Goal: Task Accomplishment & Management: Use online tool/utility

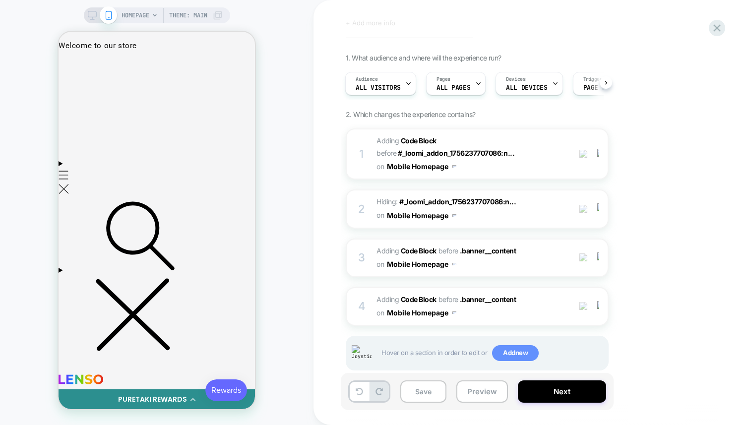
scroll to position [64, 0]
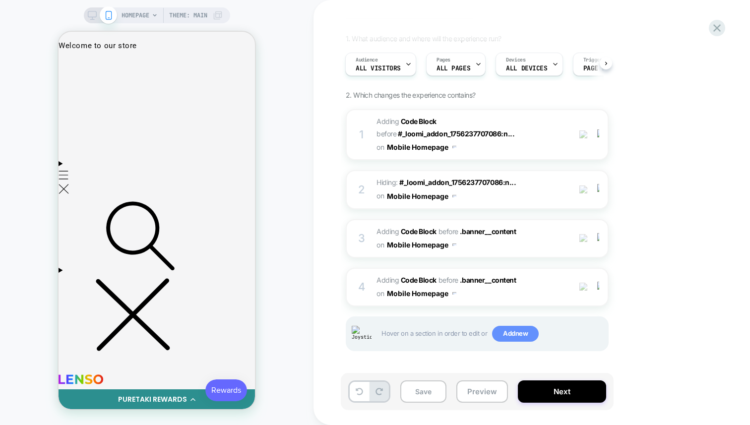
click at [511, 333] on span "Add new" at bounding box center [515, 334] width 47 height 16
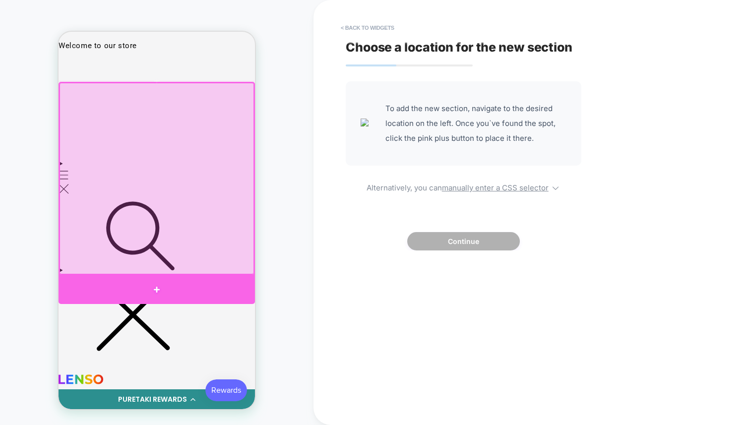
click at [127, 277] on div at bounding box center [157, 289] width 196 height 29
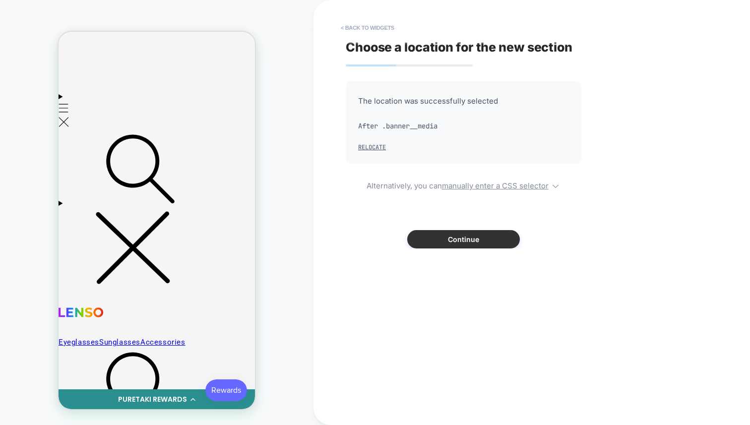
scroll to position [68, 0]
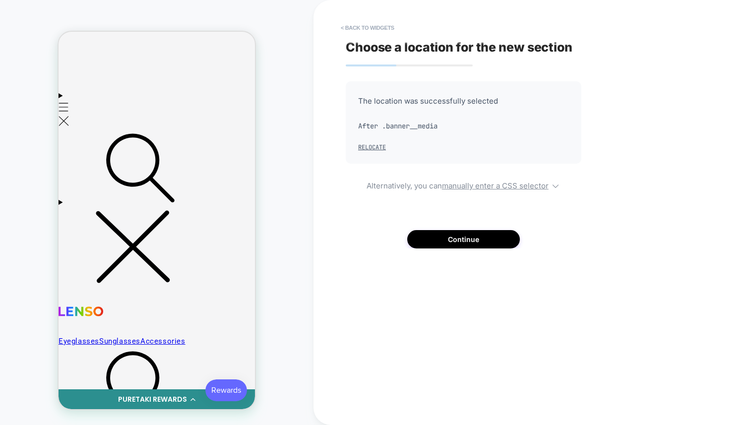
click at [447, 228] on div "The location was successfully selected After .banner__media Relocate Alternativ…" at bounding box center [464, 164] width 236 height 167
click at [445, 237] on button "Continue" at bounding box center [463, 239] width 113 height 18
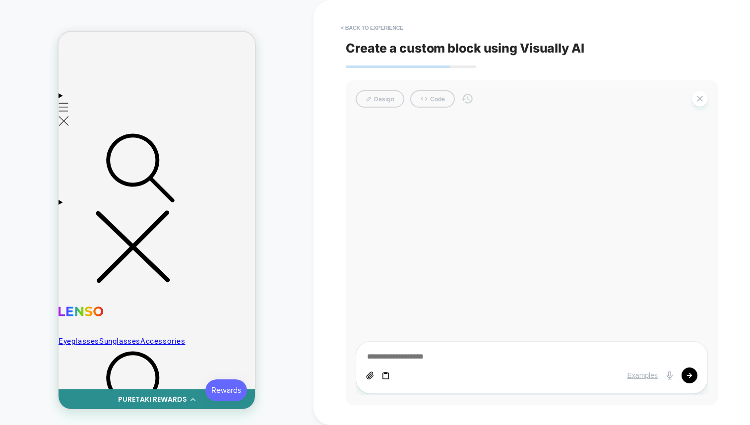
click at [384, 375] on icon at bounding box center [386, 376] width 8 height 8
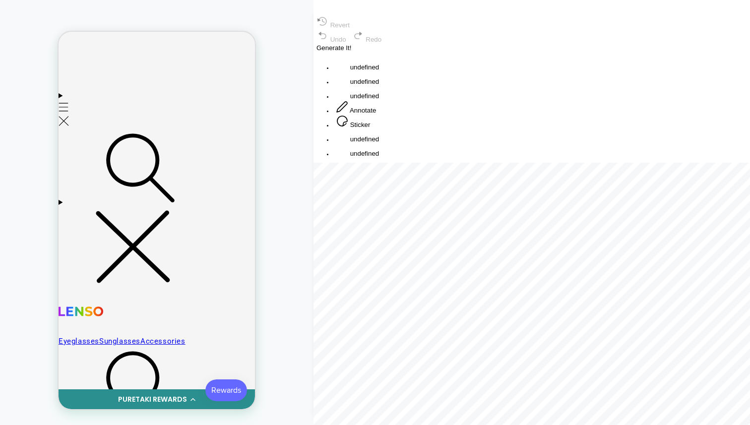
click at [379, 115] on button "Annotate" at bounding box center [356, 107] width 46 height 14
click at [373, 143] on button "Sticker" at bounding box center [353, 136] width 40 height 14
click at [379, 129] on button "Annotate" at bounding box center [356, 122] width 46 height 14
drag, startPoint x: 529, startPoint y: 297, endPoint x: 593, endPoint y: 154, distance: 156.6
click at [597, 177] on div at bounding box center [532, 177] width 437 height 0
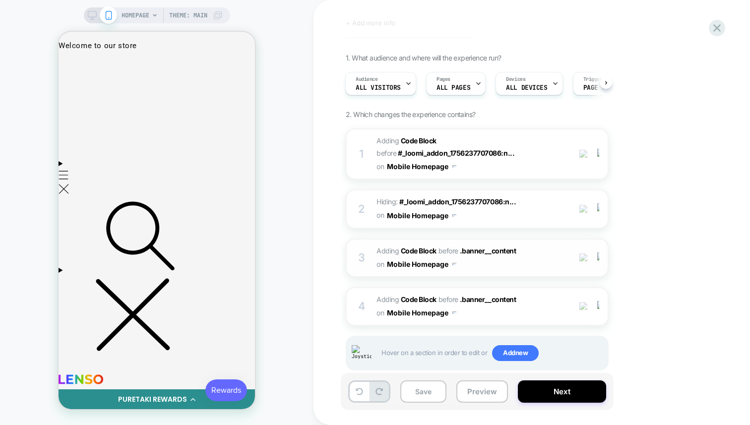
scroll to position [64, 0]
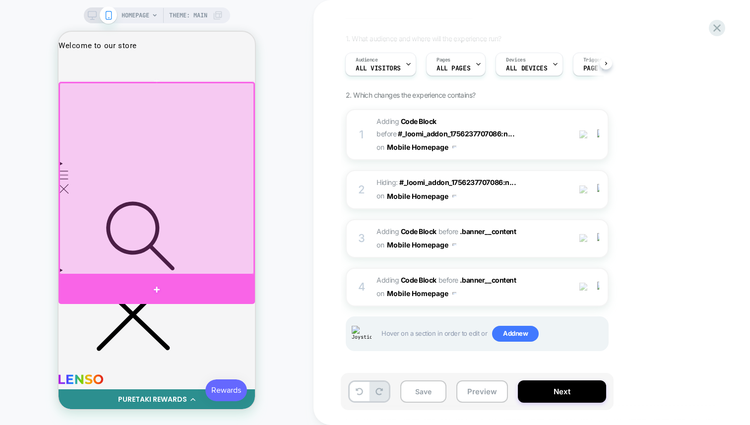
click at [152, 287] on div at bounding box center [157, 289] width 196 height 29
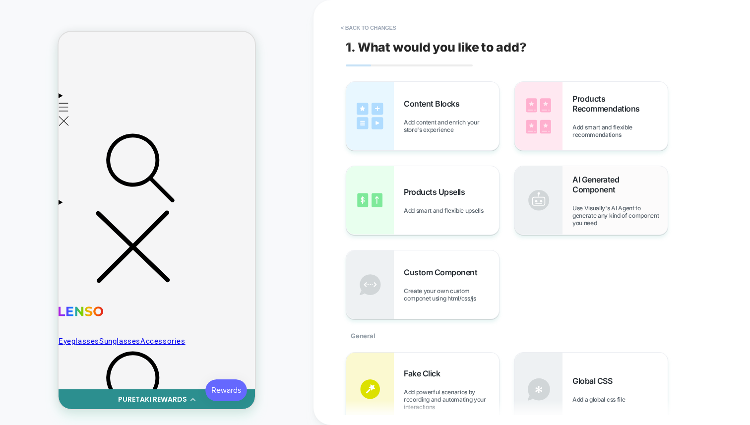
scroll to position [68, 0]
click at [593, 191] on span "AI Generated Component" at bounding box center [619, 185] width 95 height 20
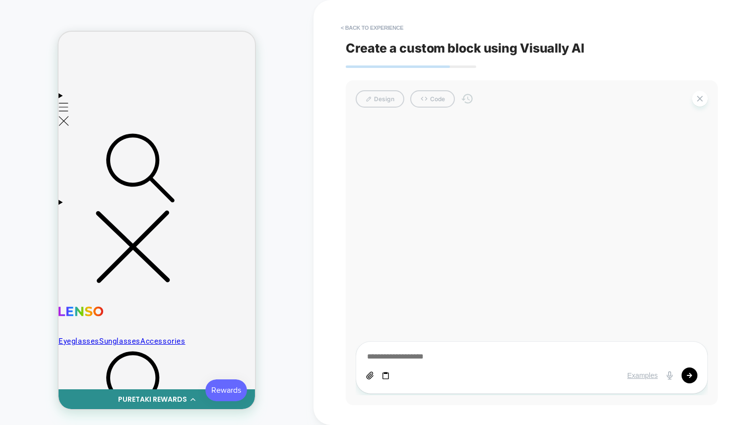
click at [387, 375] on icon at bounding box center [386, 376] width 8 height 8
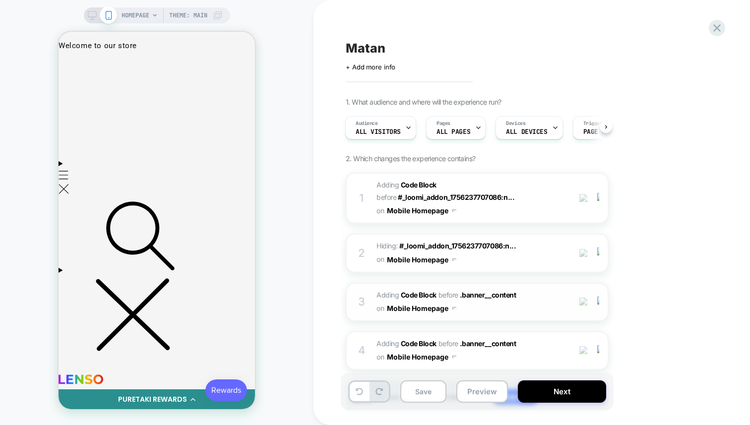
scroll to position [0, 0]
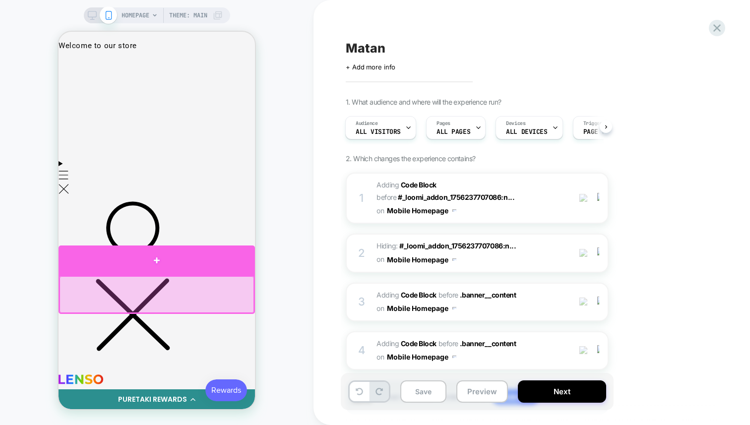
click at [196, 266] on div at bounding box center [157, 261] width 196 height 30
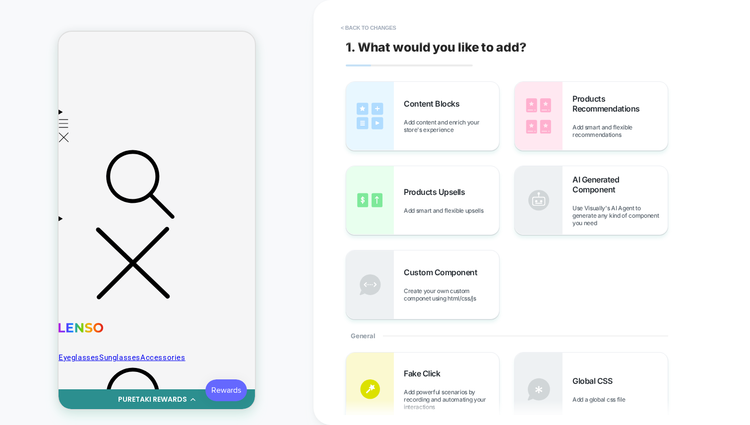
scroll to position [67, 0]
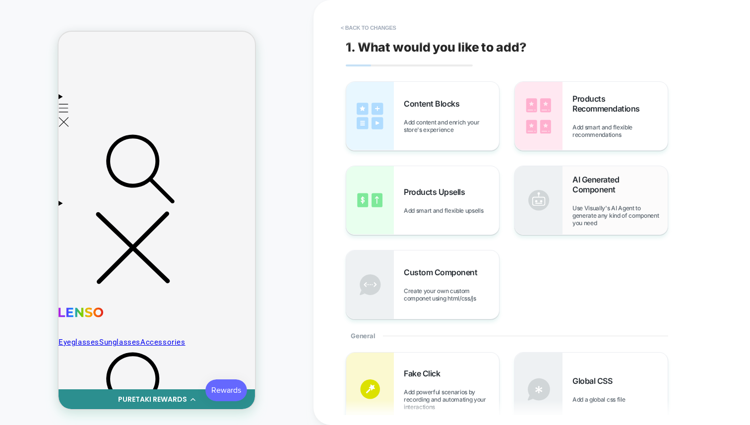
click at [562, 195] on img at bounding box center [539, 200] width 48 height 68
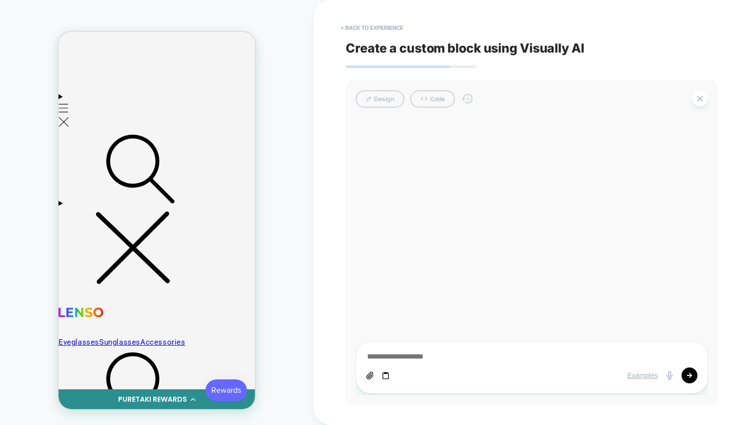
click at [384, 374] on icon at bounding box center [386, 376] width 8 height 8
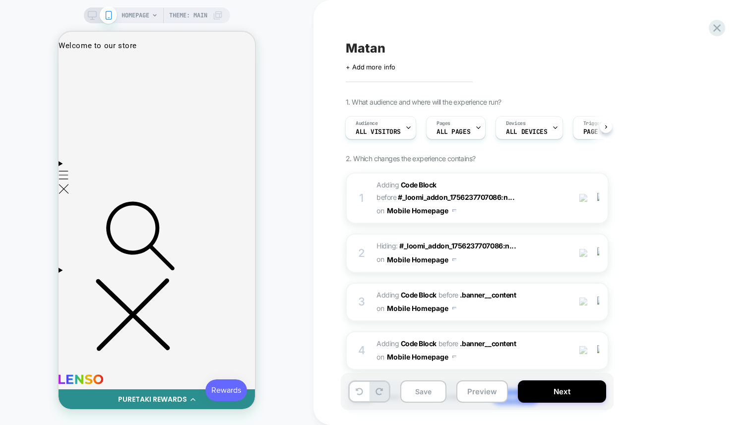
scroll to position [0, 0]
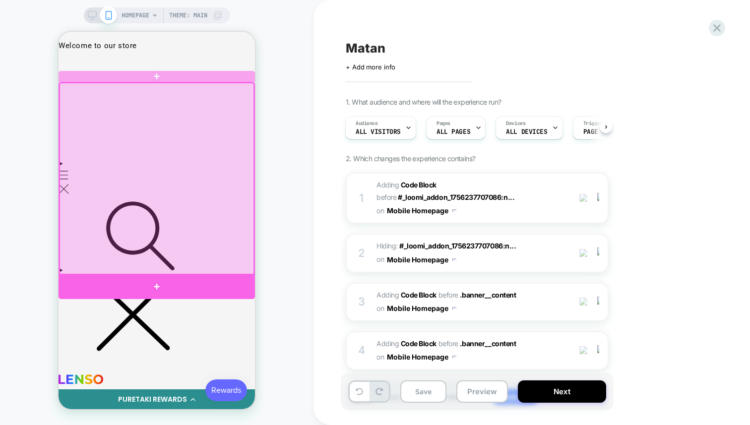
click at [122, 283] on div at bounding box center [157, 287] width 196 height 24
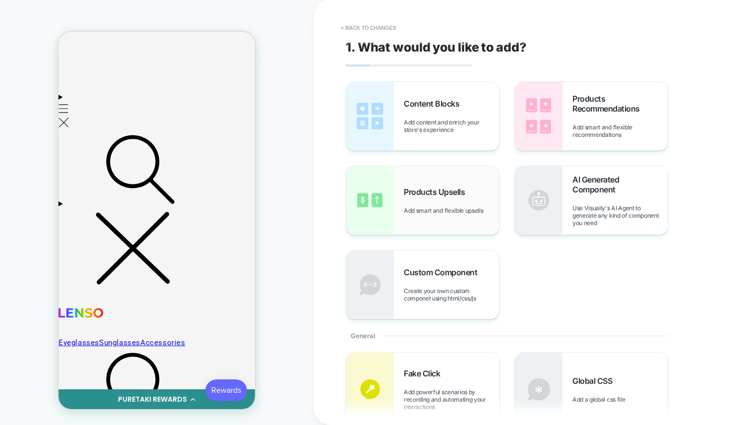
scroll to position [67, 0]
click at [536, 195] on img at bounding box center [539, 200] width 48 height 68
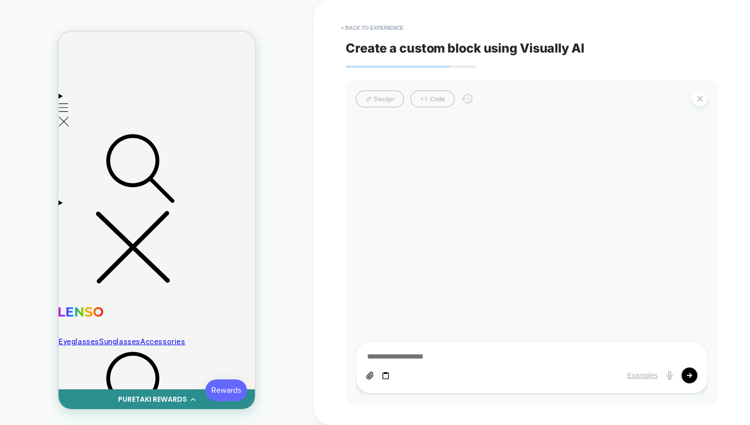
click at [386, 378] on icon at bounding box center [386, 376] width 8 height 8
type textarea "*"
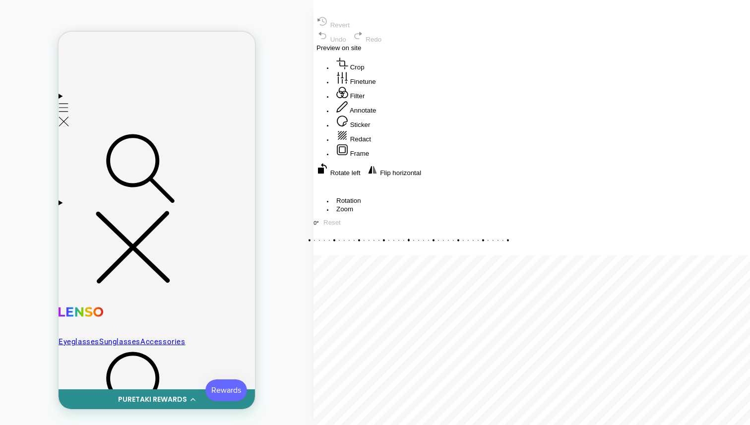
click at [379, 115] on button "Annotate" at bounding box center [356, 107] width 46 height 14
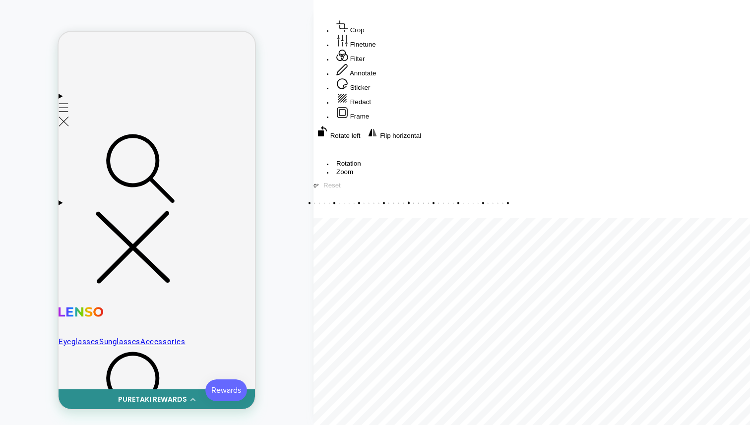
click at [301, 67] on div "HOMEPAGE Theme: MAIN" at bounding box center [157, 212] width 314 height 405
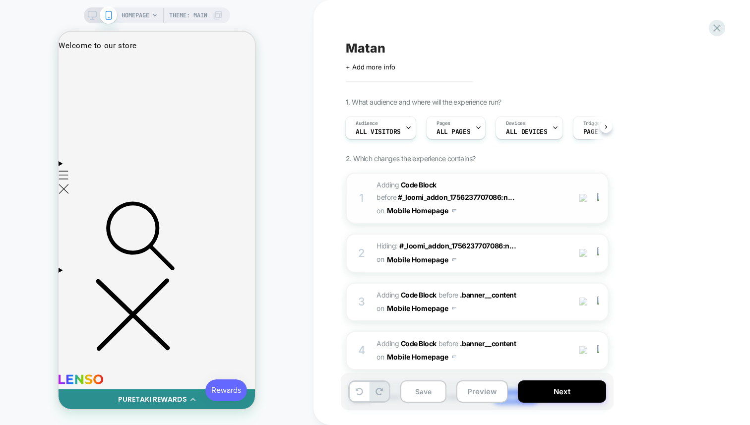
click at [534, 188] on span "Adding Code Block BEFORE #_loomi_addon_1756237707086:n... #_loomi_addon_1756237…" at bounding box center [471, 198] width 189 height 39
click at [0, 0] on span "Hiding : #_loomi_addon_1756237707086:n... #_loomi_addon_1756237707086:not([styl…" at bounding box center [0, 0] width 0 height 0
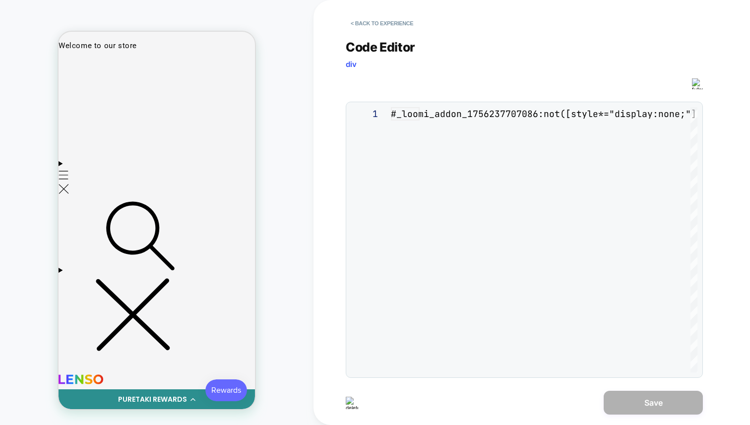
scroll to position [40, 0]
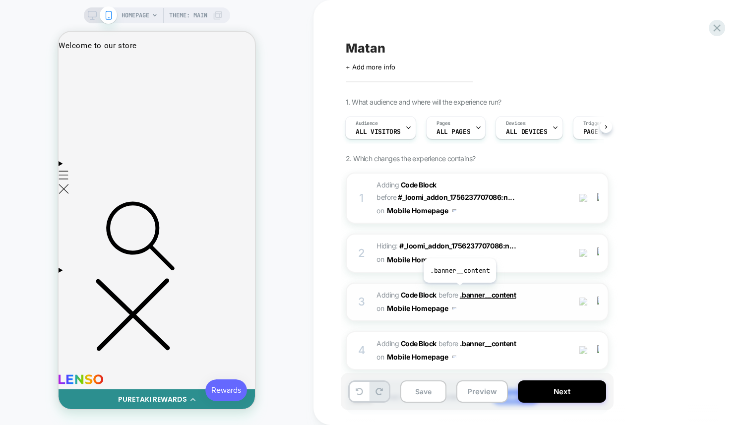
scroll to position [64, 0]
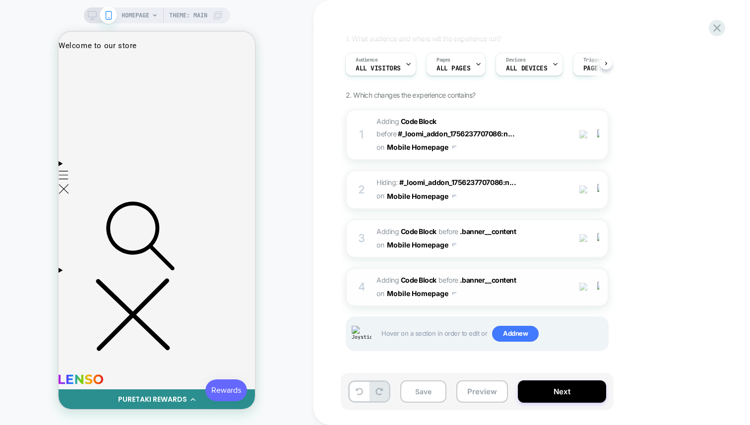
click at [473, 287] on span "Adding Code Block BEFORE .banner__content .banner__content on Mobile Homepage" at bounding box center [471, 287] width 189 height 27
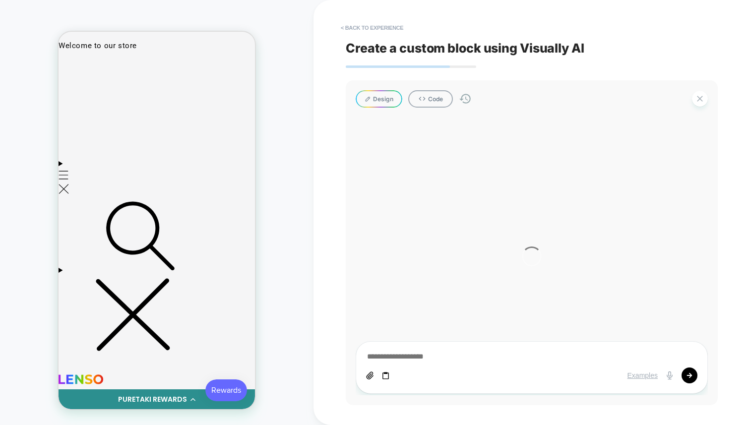
click at [384, 377] on div at bounding box center [532, 257] width 352 height 278
click at [383, 338] on div at bounding box center [532, 257] width 352 height 278
click at [386, 376] on div at bounding box center [532, 257] width 352 height 278
type textarea "*"
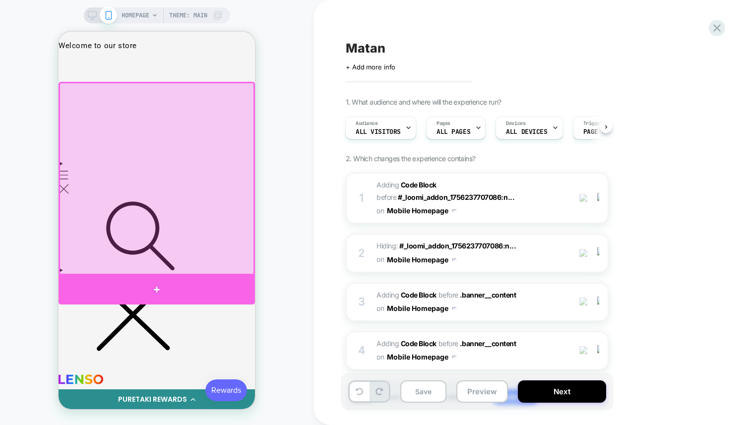
click at [207, 286] on div at bounding box center [157, 289] width 196 height 29
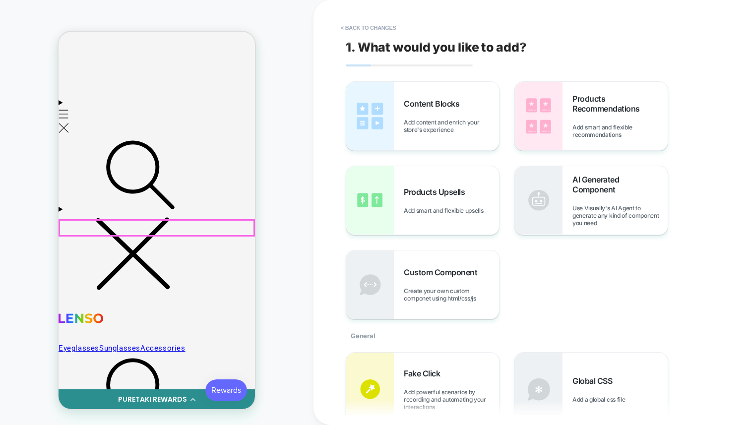
scroll to position [67, 0]
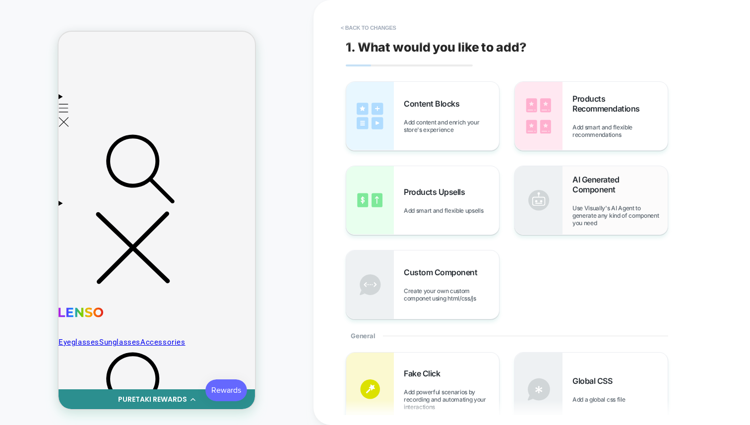
click at [617, 216] on span "Use Visually's AI Agent to generate any kind of component you need" at bounding box center [619, 215] width 95 height 22
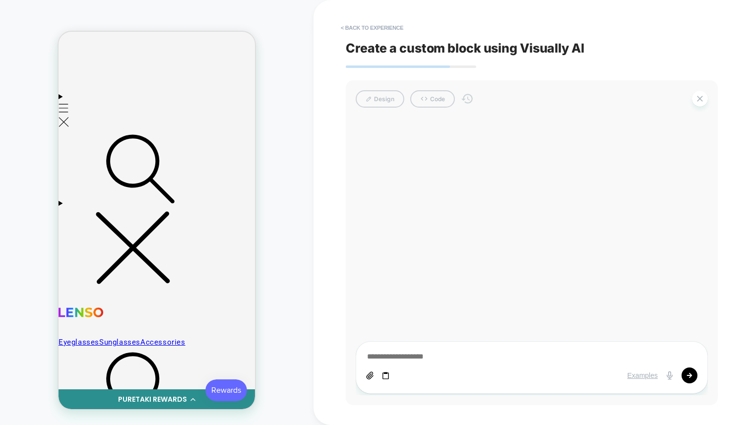
click at [387, 375] on icon at bounding box center [386, 376] width 8 height 8
type textarea "*"
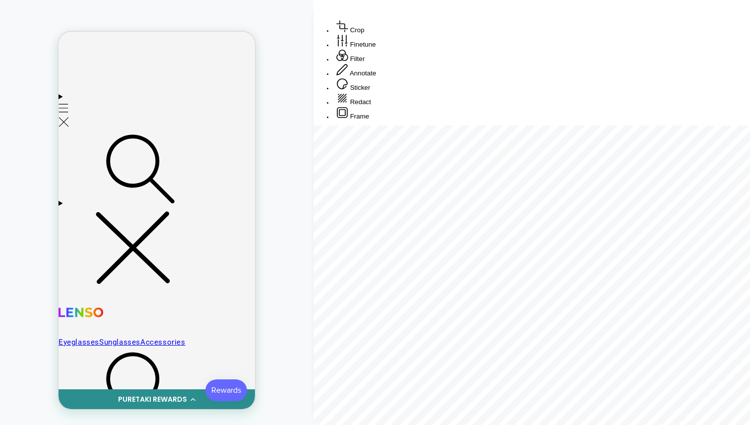
click at [379, 77] on button "Annotate" at bounding box center [356, 70] width 46 height 14
click at [366, 126] on div at bounding box center [532, 126] width 437 height 0
click at [364, 126] on div at bounding box center [532, 126] width 437 height 0
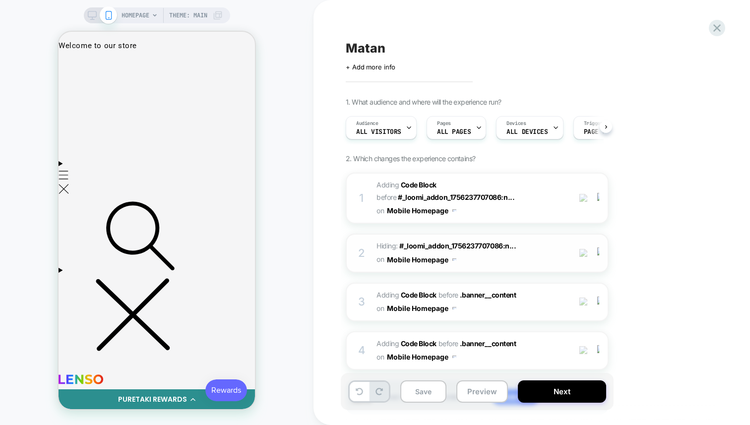
scroll to position [0, 0]
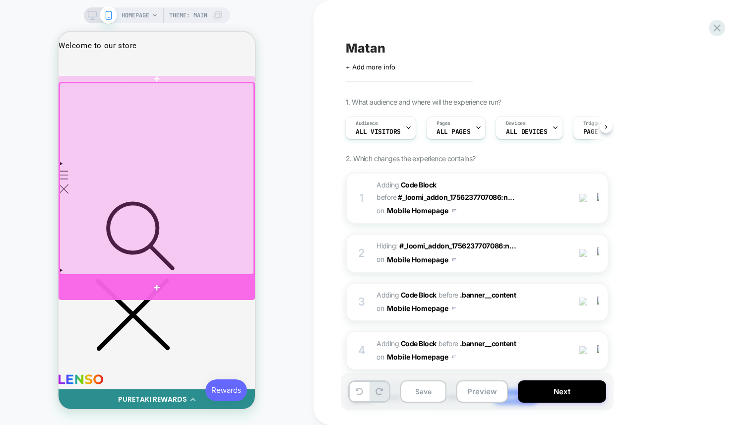
click at [211, 284] on div at bounding box center [157, 287] width 196 height 25
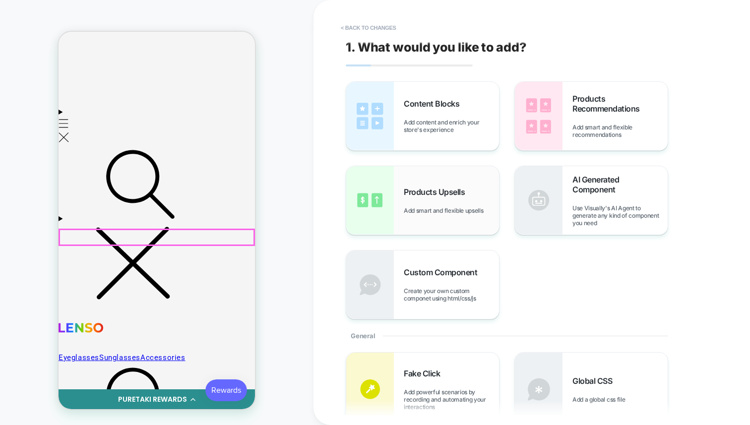
scroll to position [67, 0]
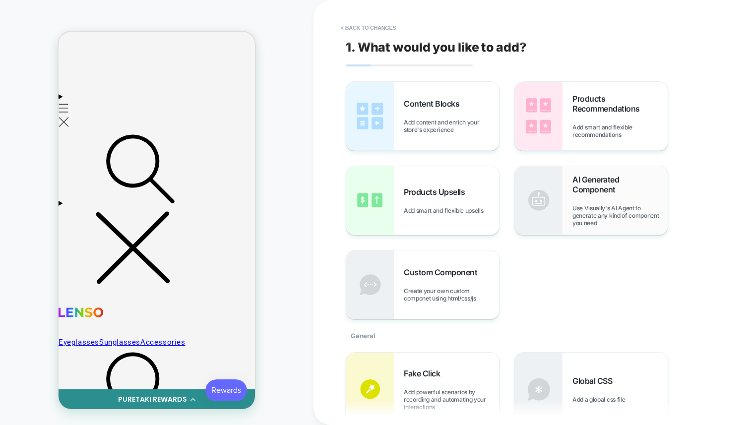
click at [581, 208] on span "Use Visually's AI Agent to generate any kind of component you need" at bounding box center [619, 215] width 95 height 22
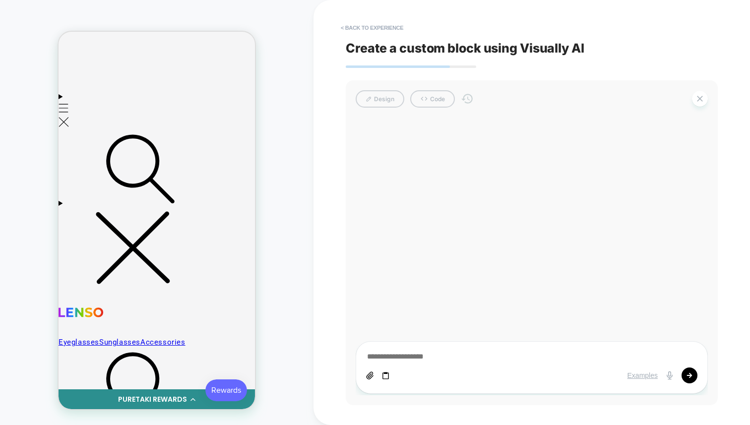
click at [386, 375] on icon at bounding box center [386, 376] width 8 height 8
type textarea "*"
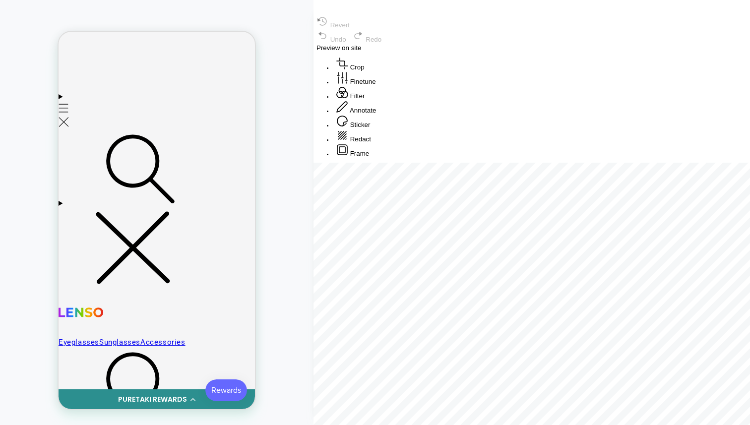
click at [379, 86] on button "Finetune" at bounding box center [356, 78] width 46 height 14
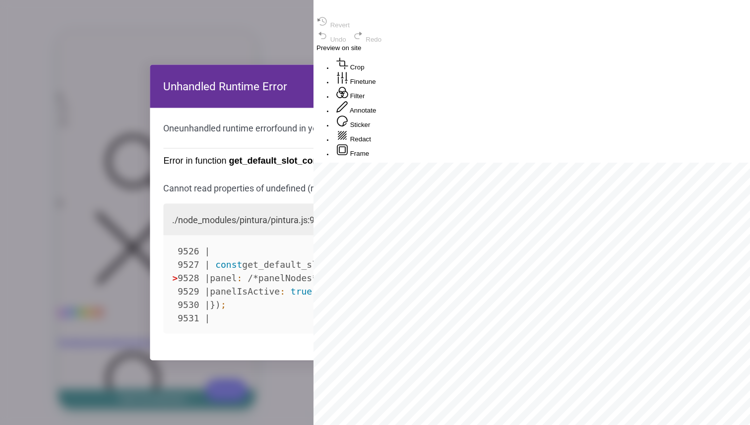
click at [368, 71] on button "Crop" at bounding box center [350, 64] width 34 height 14
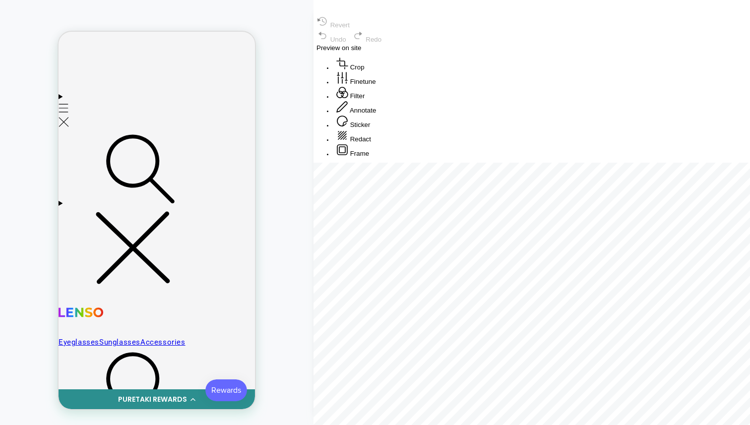
click at [379, 86] on button "Finetune" at bounding box center [356, 78] width 46 height 14
click at [368, 100] on button "Filter" at bounding box center [350, 93] width 34 height 14
click at [379, 115] on button "Annotate" at bounding box center [356, 107] width 46 height 14
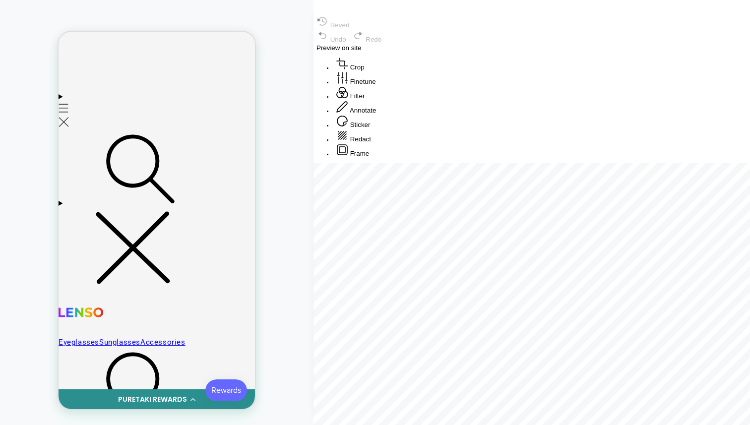
click at [379, 115] on button "Annotate" at bounding box center [356, 107] width 46 height 14
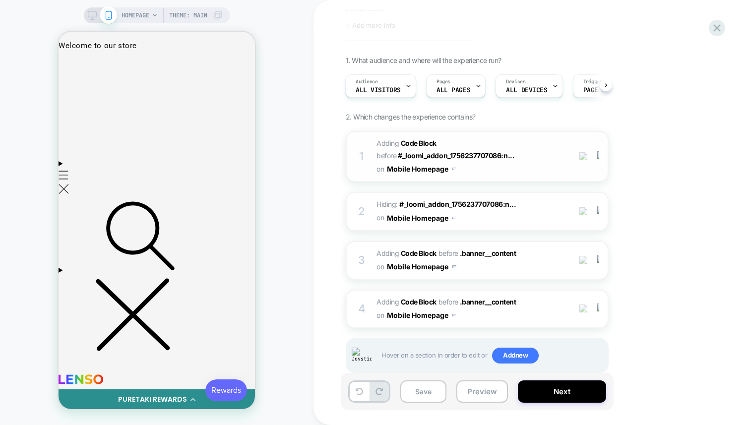
scroll to position [64, 0]
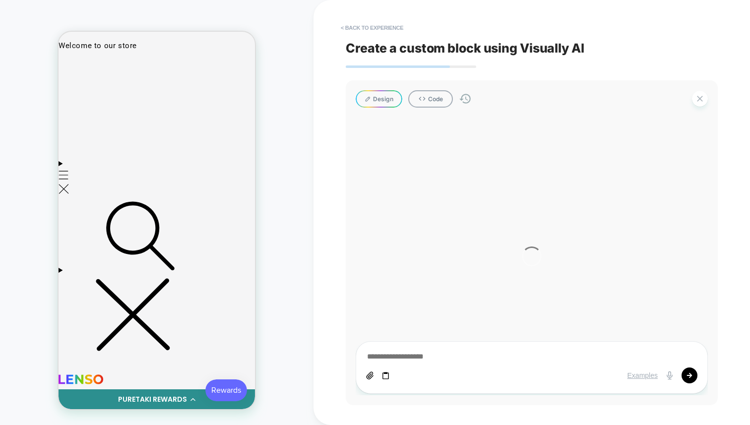
click at [379, 26] on button "< Back to experience" at bounding box center [372, 28] width 72 height 16
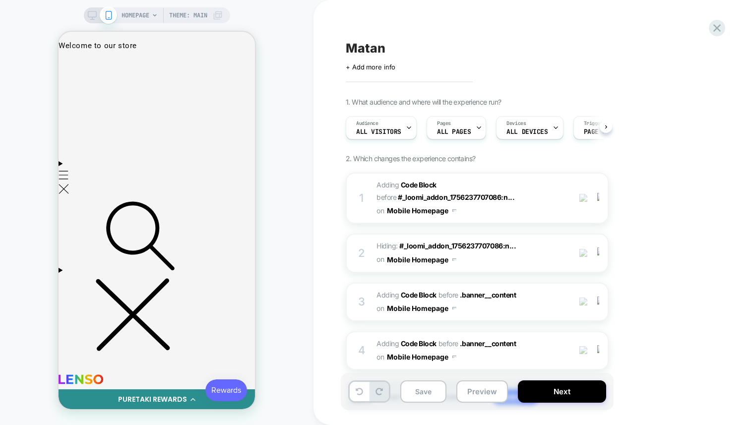
scroll to position [0, 0]
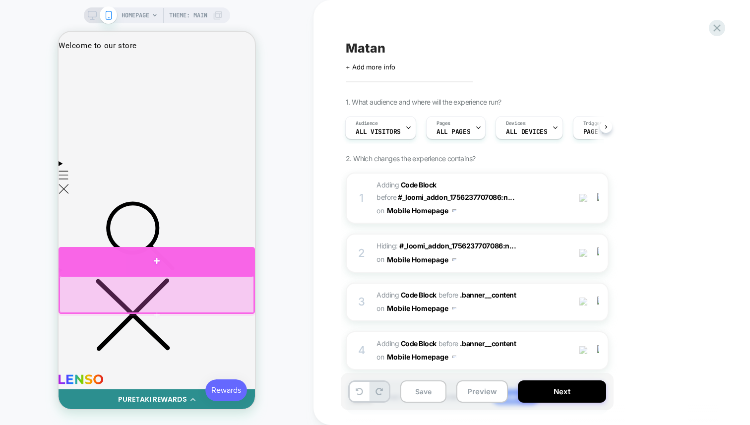
click at [139, 269] on div at bounding box center [157, 261] width 196 height 28
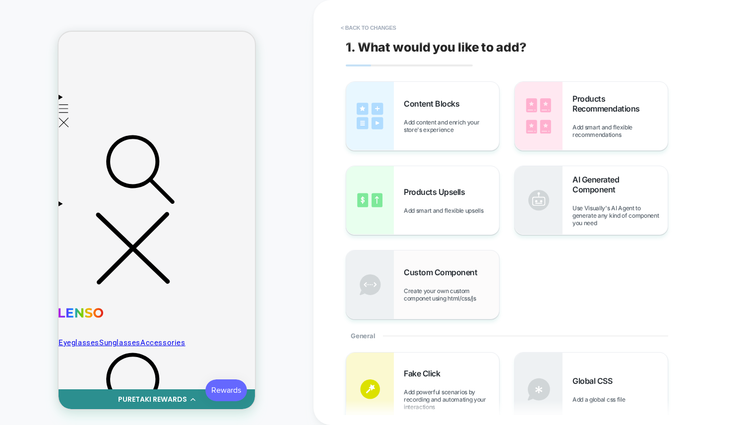
scroll to position [67, 0]
click at [586, 230] on div "AI Generated Component Use Visually's AI Agent to generate any kind of componen…" at bounding box center [591, 200] width 153 height 68
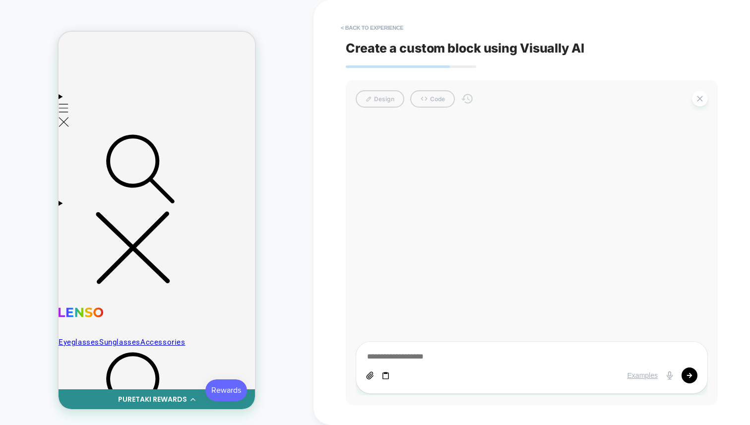
click at [385, 380] on icon at bounding box center [386, 376] width 8 height 8
type textarea "*"
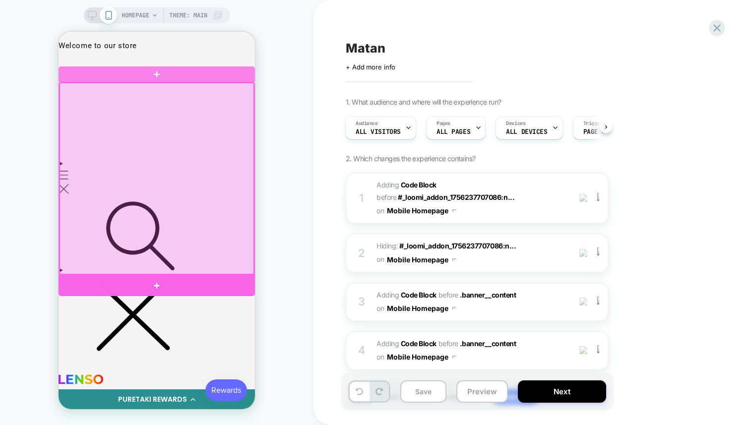
click at [169, 278] on div at bounding box center [157, 286] width 196 height 22
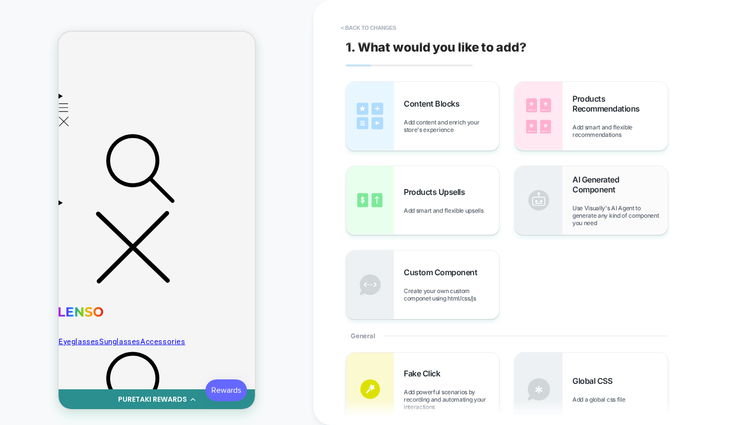
scroll to position [67, 0]
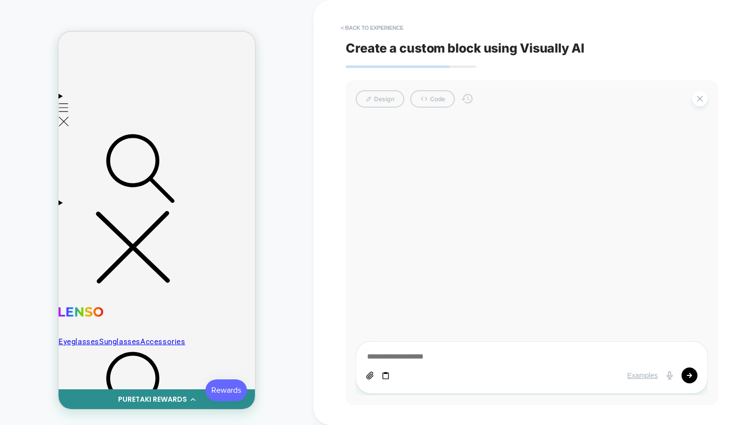
click at [384, 375] on icon at bounding box center [386, 376] width 8 height 8
type textarea "*"
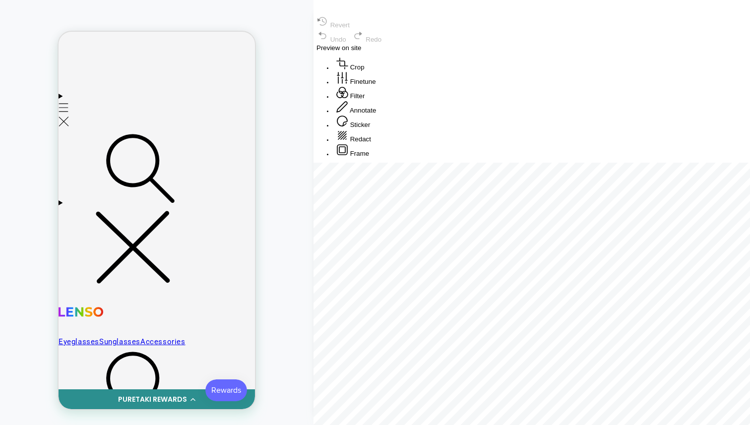
click at [312, 56] on div "HOMEPAGE Theme: MAIN" at bounding box center [157, 212] width 314 height 405
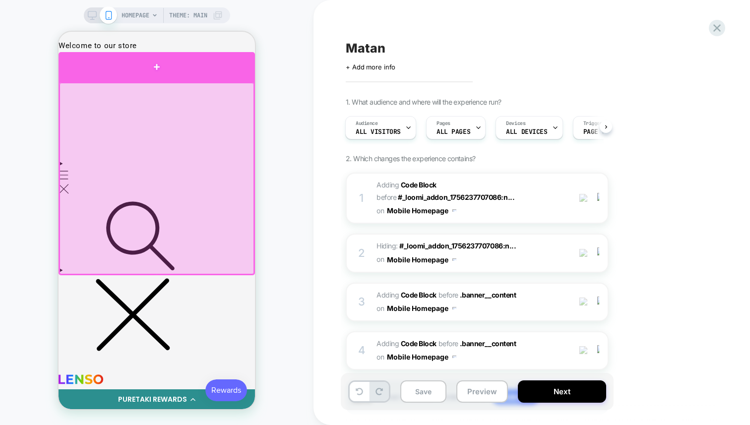
click at [190, 65] on div at bounding box center [157, 67] width 196 height 30
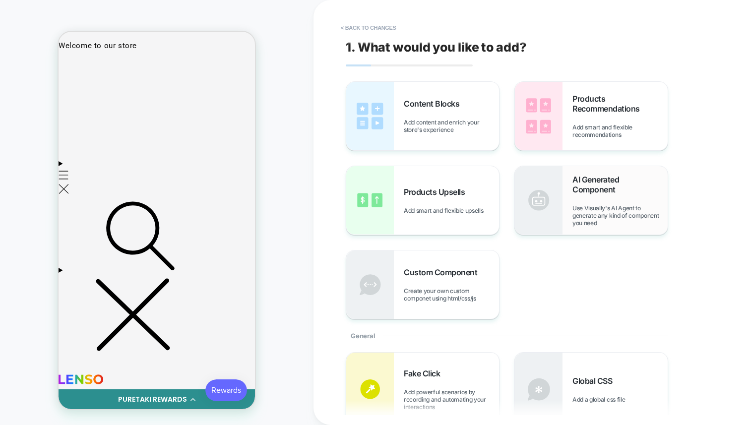
click at [591, 179] on span "AI Generated Component" at bounding box center [619, 185] width 95 height 20
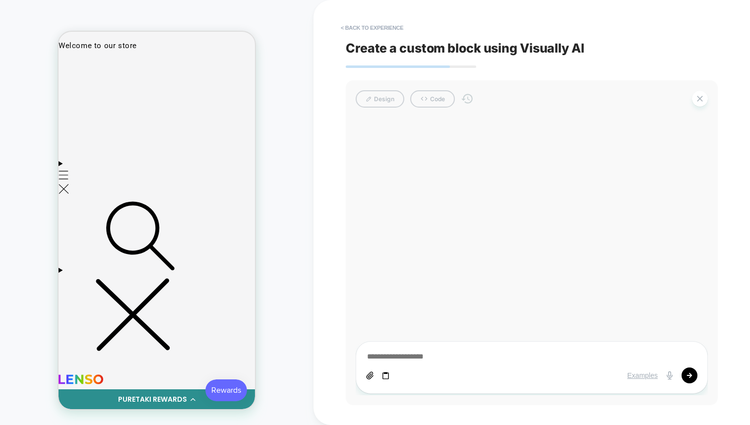
click at [387, 374] on icon at bounding box center [386, 376] width 8 height 8
type textarea "*"
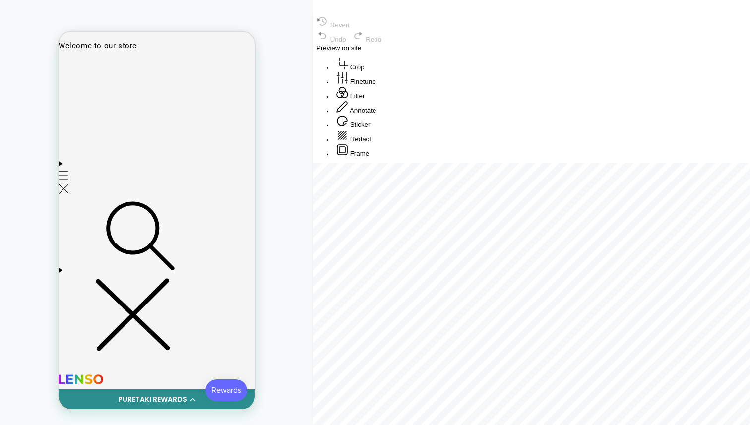
click at [379, 86] on button "Finetune" at bounding box center [356, 78] width 46 height 14
click at [368, 100] on button "Filter" at bounding box center [350, 93] width 34 height 14
click at [379, 115] on button "Annotate" at bounding box center [356, 107] width 46 height 14
click at [438, 163] on div at bounding box center [532, 163] width 437 height 0
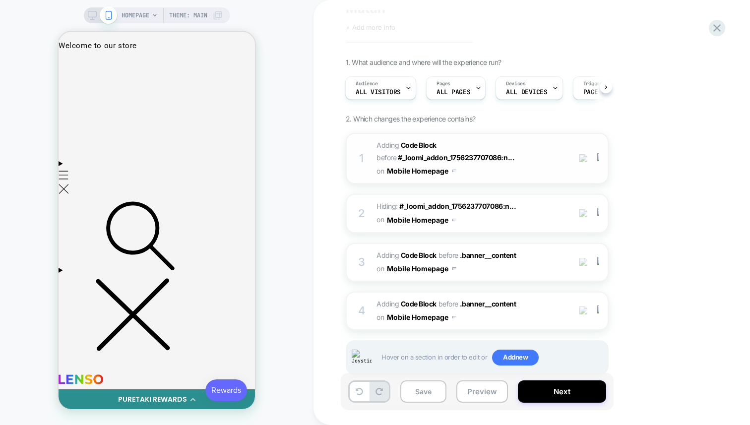
scroll to position [64, 0]
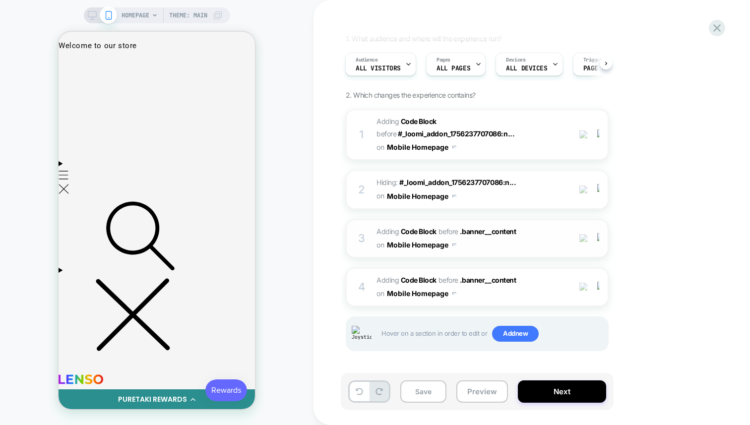
click at [0, 0] on span "Hiding : #_loomi_addon_1756237707086:n... #_loomi_addon_1756237707086:not([styl…" at bounding box center [0, 0] width 0 height 0
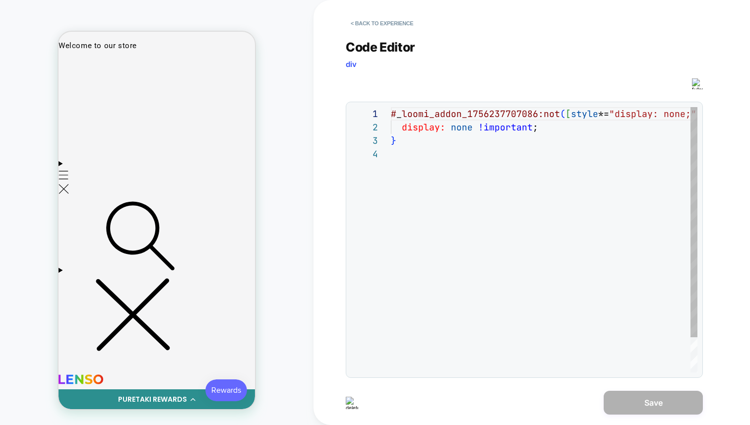
scroll to position [40, 0]
click at [381, 18] on button "< Back to experience" at bounding box center [382, 23] width 72 height 16
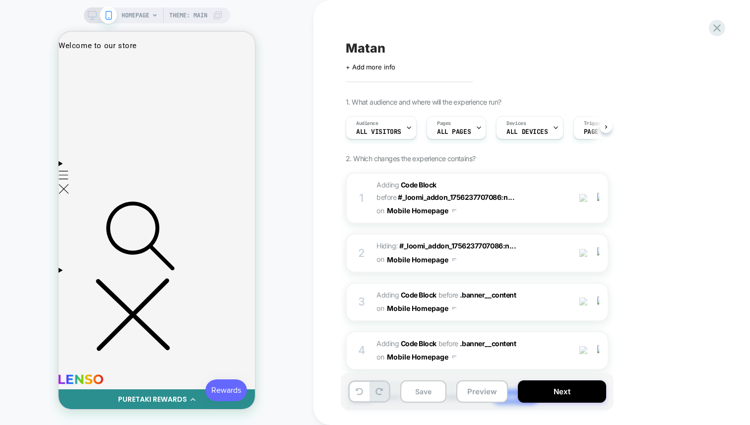
scroll to position [0, 0]
click at [587, 202] on img at bounding box center [583, 198] width 8 height 8
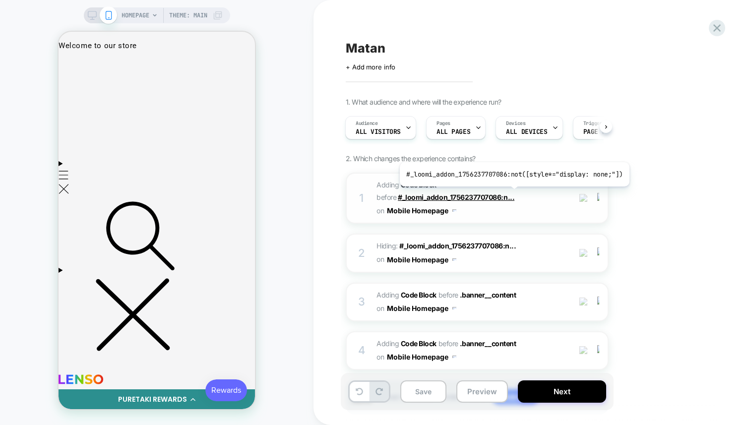
click at [512, 193] on span "#_loomi_addon_1756237707086:n..." at bounding box center [456, 197] width 117 height 8
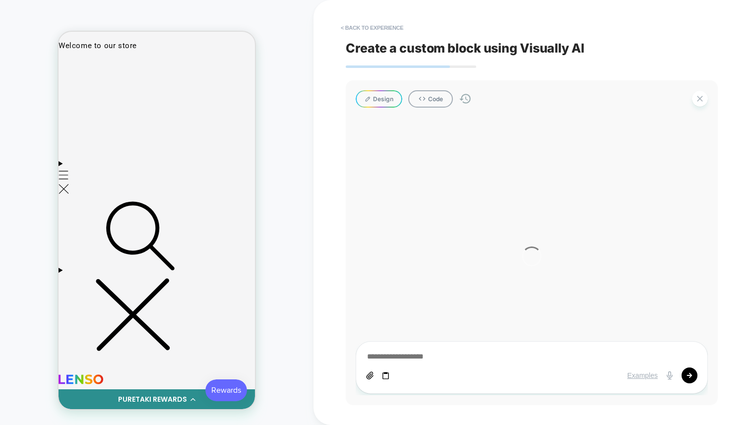
click at [386, 374] on div at bounding box center [532, 257] width 352 height 278
click at [380, 33] on button "< Back to experience" at bounding box center [372, 28] width 72 height 16
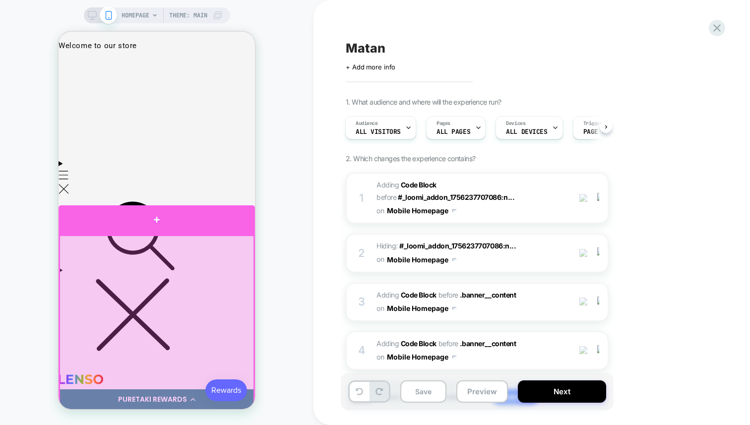
click at [195, 226] on div at bounding box center [157, 220] width 196 height 30
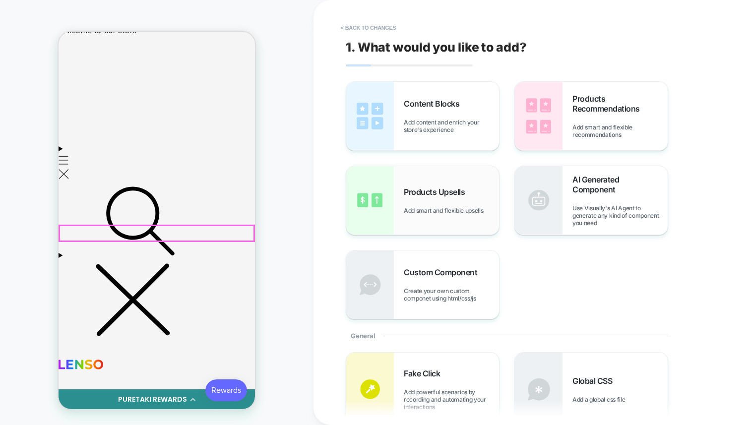
scroll to position [27, 0]
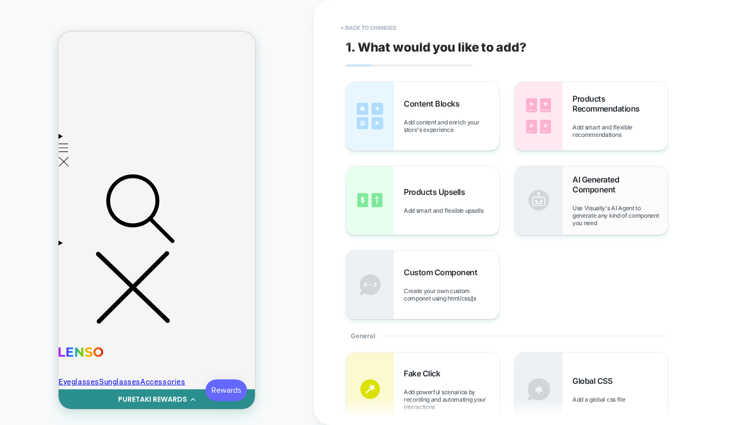
click at [583, 218] on span "Use Visually's AI Agent to generate any kind of component you need" at bounding box center [619, 215] width 95 height 22
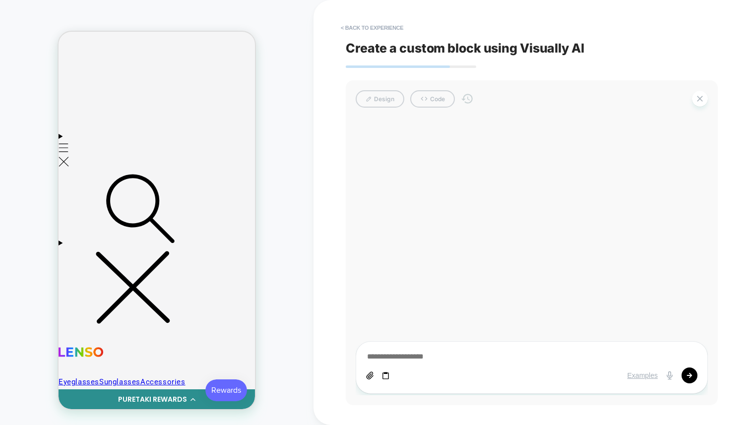
click at [385, 379] on icon at bounding box center [385, 375] width 6 height 7
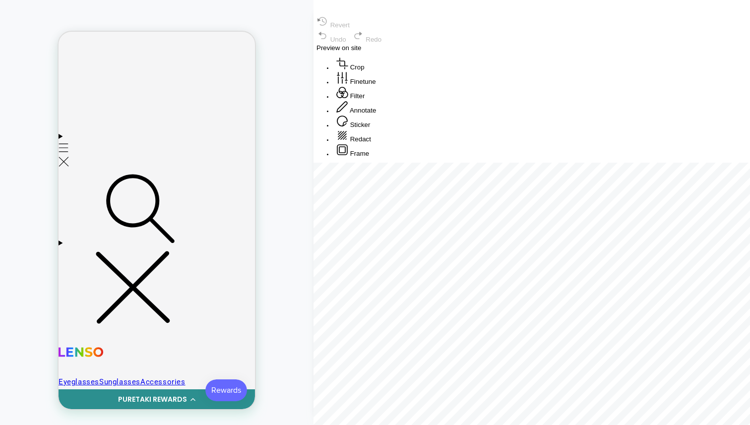
click at [379, 115] on button "Annotate" at bounding box center [356, 107] width 46 height 14
click at [514, 177] on div at bounding box center [532, 177] width 437 height 0
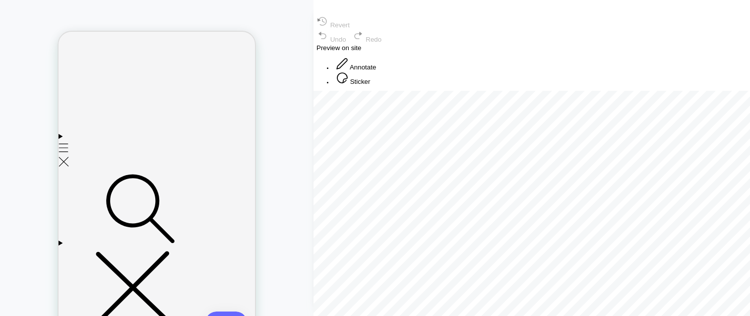
click at [379, 71] on button "Annotate" at bounding box center [356, 64] width 46 height 14
click at [373, 100] on button "Sticker" at bounding box center [353, 93] width 40 height 14
click at [379, 86] on button "Annotate" at bounding box center [356, 78] width 46 height 14
click at [373, 100] on button "Sticker" at bounding box center [353, 93] width 40 height 14
click at [379, 86] on button "Annotate" at bounding box center [356, 78] width 46 height 14
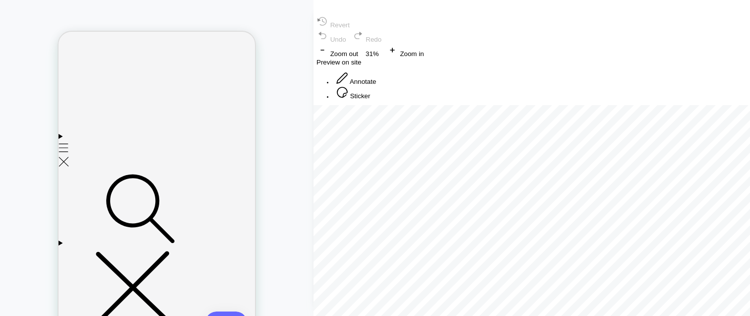
click at [467, 100] on div "Crop Finetune Filter Annotate Sticker Redact Frame" at bounding box center [532, 85] width 437 height 29
type textarea "*"
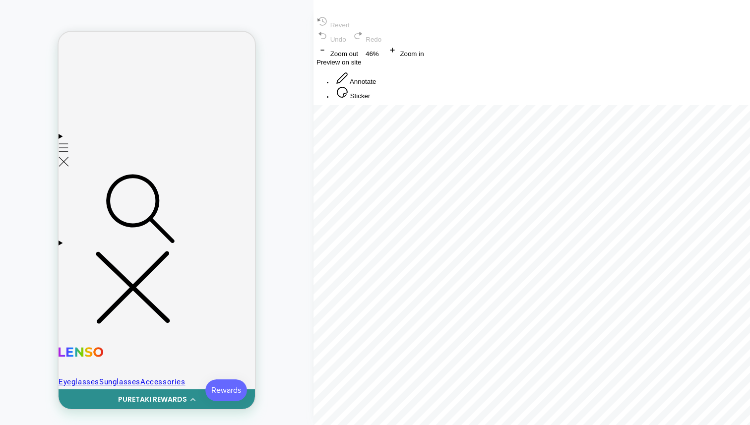
click at [379, 86] on button "Annotate" at bounding box center [356, 78] width 46 height 14
click at [373, 100] on button "Sticker" at bounding box center [353, 93] width 40 height 14
click at [379, 86] on button "Annotate" at bounding box center [356, 78] width 46 height 14
drag, startPoint x: 523, startPoint y: 301, endPoint x: 581, endPoint y: 184, distance: 130.9
click at [580, 105] on div at bounding box center [532, 105] width 437 height 0
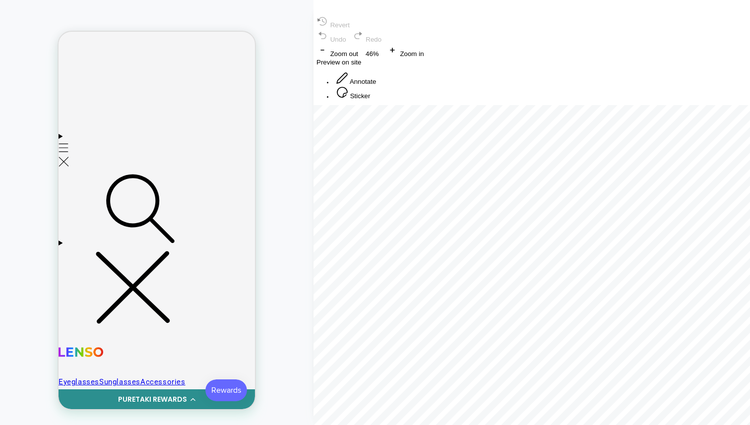
drag, startPoint x: 581, startPoint y: 184, endPoint x: 521, endPoint y: 198, distance: 61.7
click at [521, 105] on div at bounding box center [532, 105] width 437 height 0
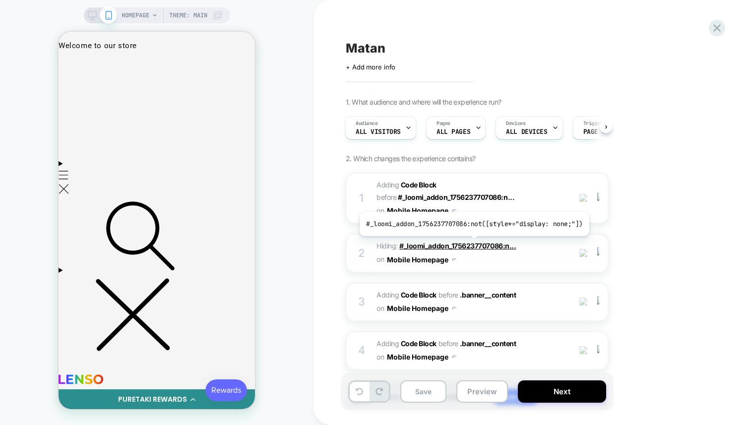
scroll to position [64, 0]
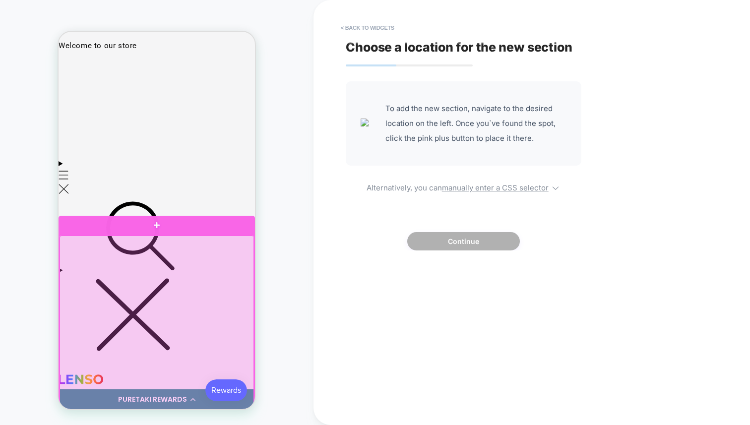
click at [189, 230] on div at bounding box center [157, 226] width 196 height 20
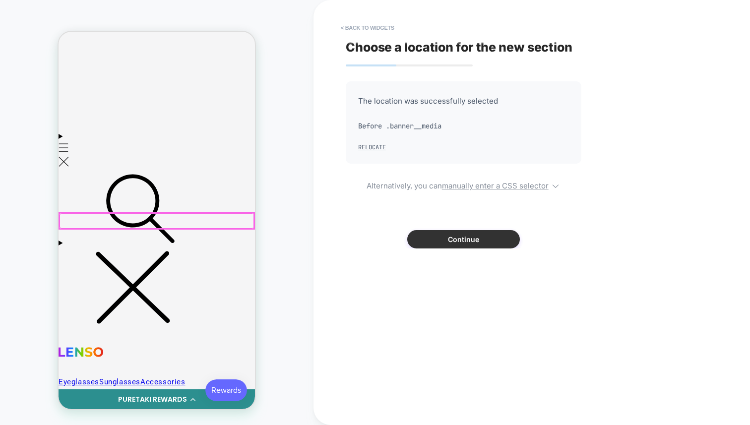
scroll to position [28, 0]
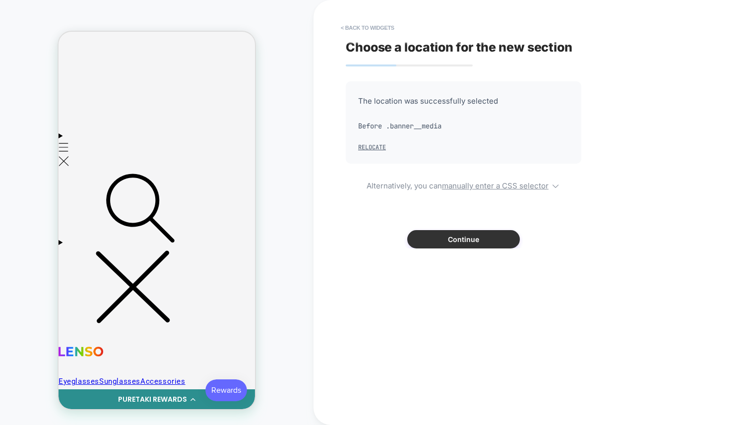
click at [474, 243] on button "Continue" at bounding box center [463, 239] width 113 height 18
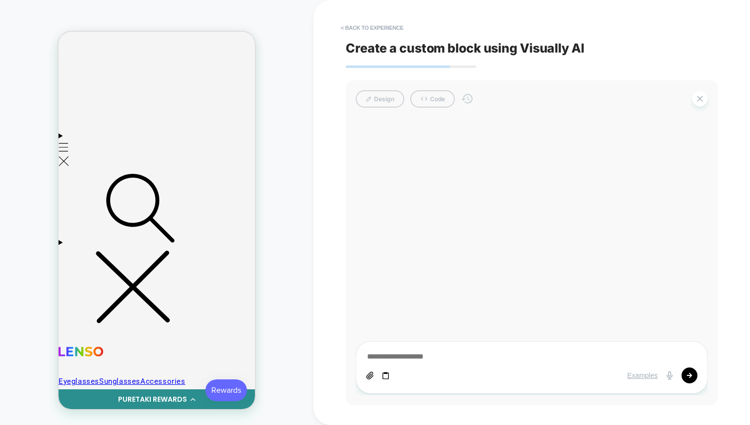
click at [390, 376] on div at bounding box center [449, 376] width 166 height 8
click at [386, 375] on icon at bounding box center [386, 376] width 8 height 8
type textarea "*"
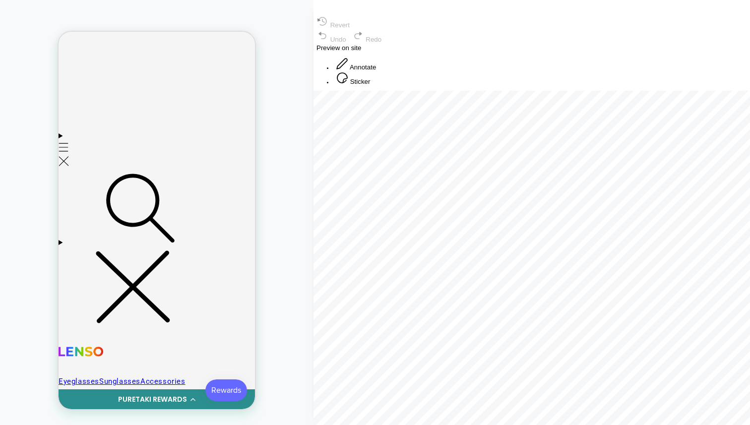
click at [379, 71] on button "Annotate" at bounding box center [356, 64] width 46 height 14
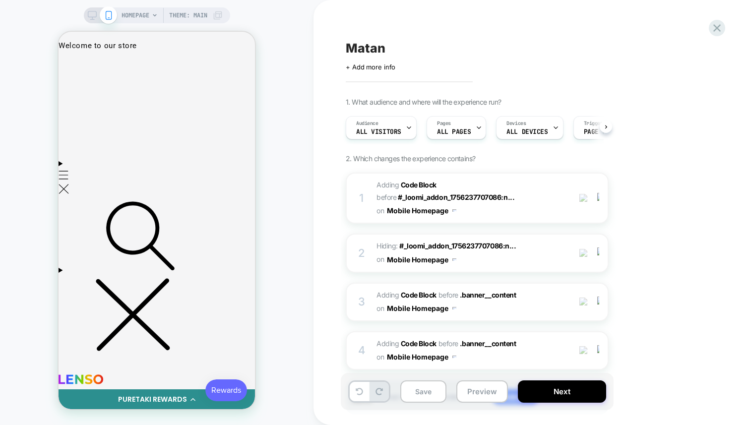
scroll to position [0, 0]
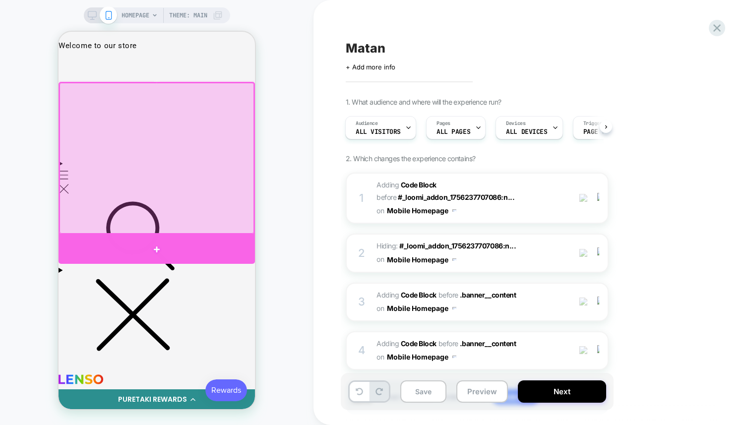
click at [212, 249] on div at bounding box center [157, 249] width 196 height 29
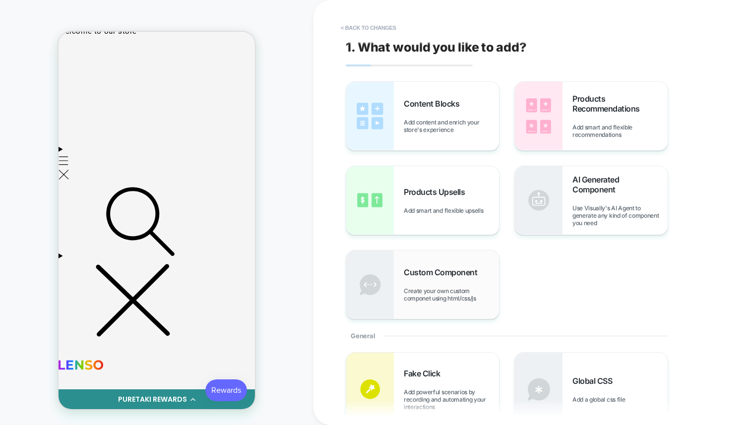
scroll to position [27, 0]
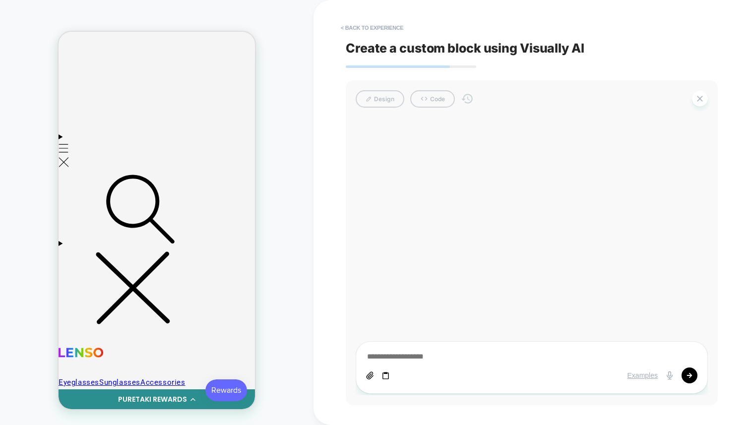
click at [387, 375] on icon at bounding box center [386, 376] width 8 height 8
type textarea "*"
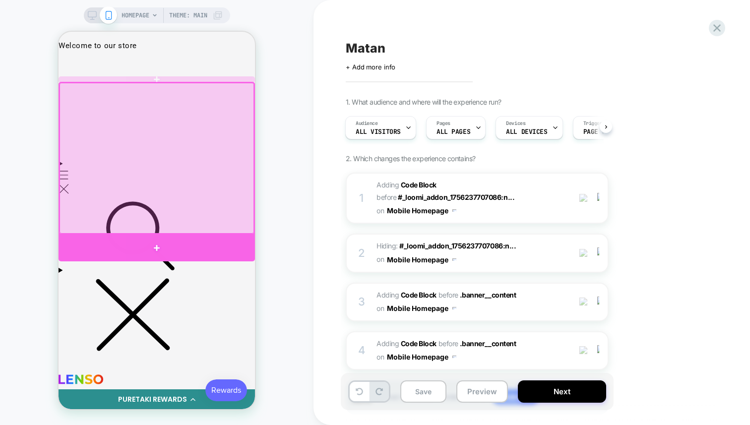
click at [200, 245] on div at bounding box center [157, 248] width 196 height 27
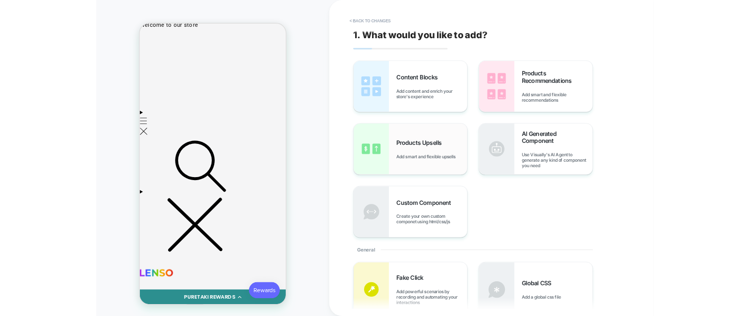
scroll to position [27, 0]
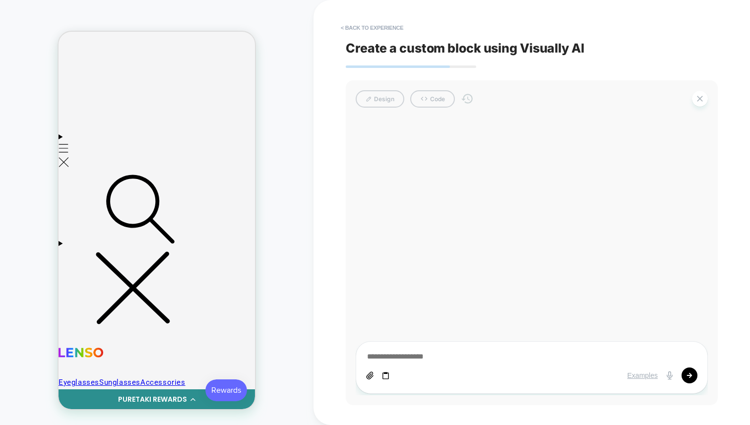
click at [386, 374] on icon at bounding box center [386, 376] width 8 height 8
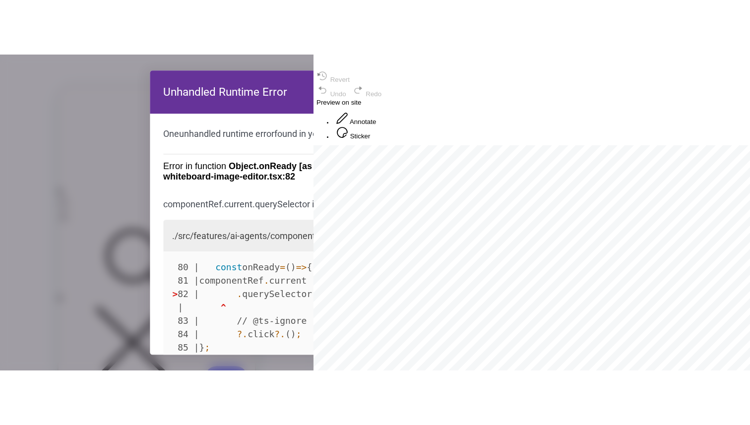
scroll to position [0, 0]
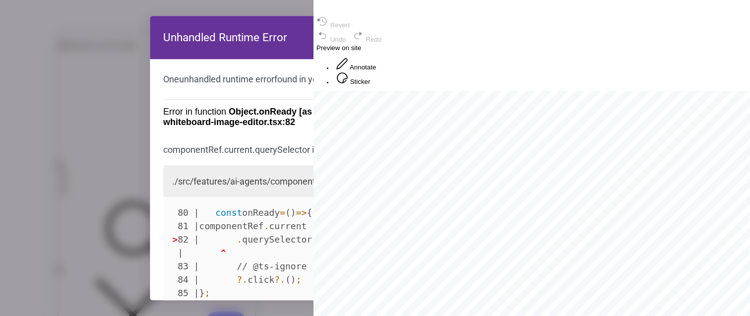
click at [379, 71] on button "Annotate" at bounding box center [356, 64] width 46 height 14
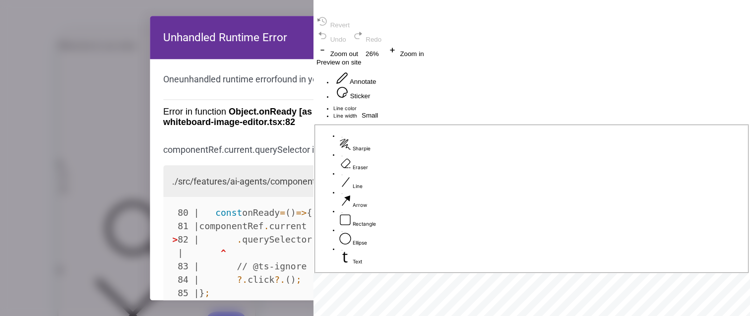
click at [379, 86] on button "Annotate" at bounding box center [356, 78] width 46 height 14
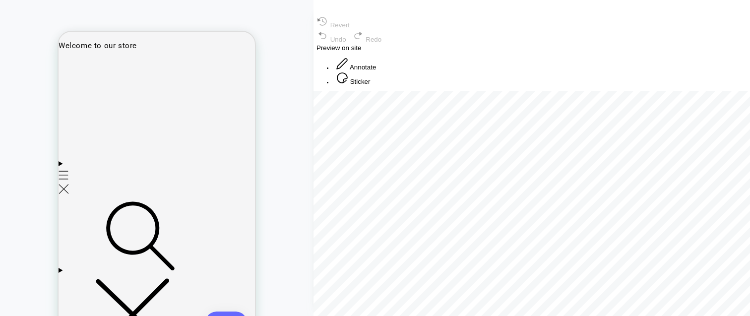
click at [379, 71] on button "Annotate" at bounding box center [356, 64] width 46 height 14
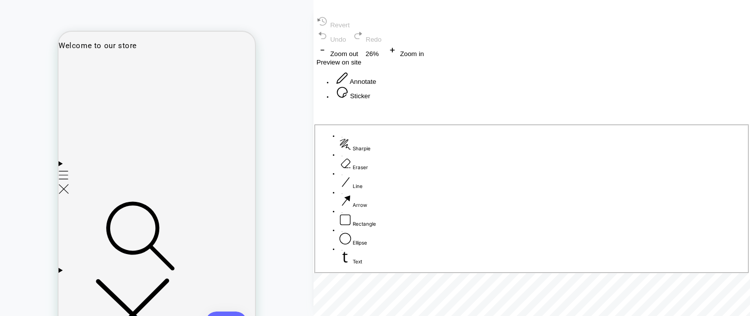
drag, startPoint x: 532, startPoint y: 174, endPoint x: 513, endPoint y: 138, distance: 40.0
click at [513, 105] on div at bounding box center [532, 105] width 437 height 0
type textarea "*"
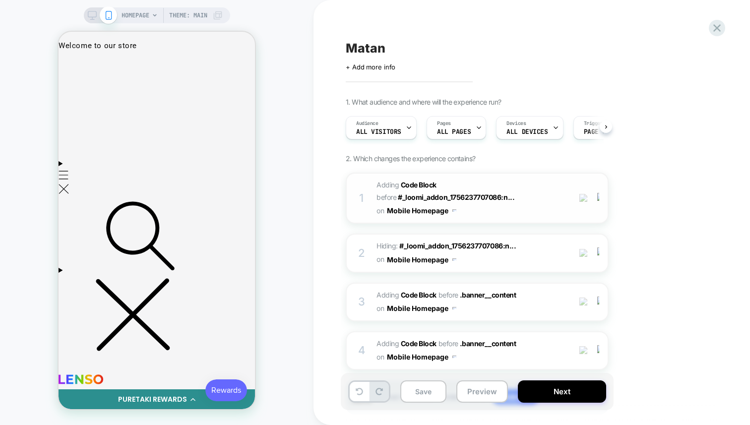
scroll to position [0, 0]
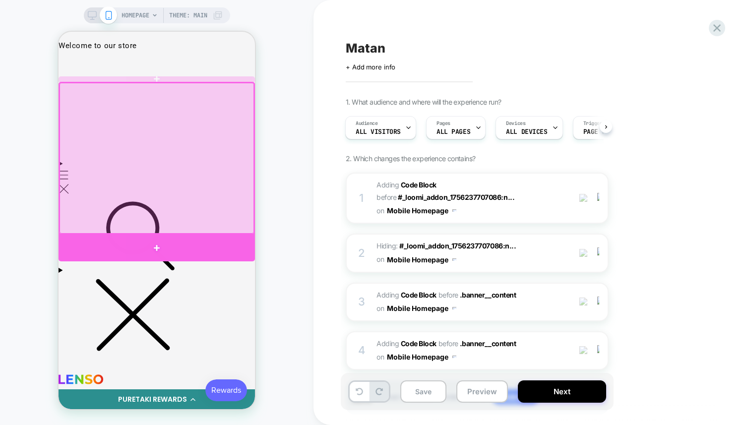
click at [173, 254] on div at bounding box center [157, 248] width 196 height 27
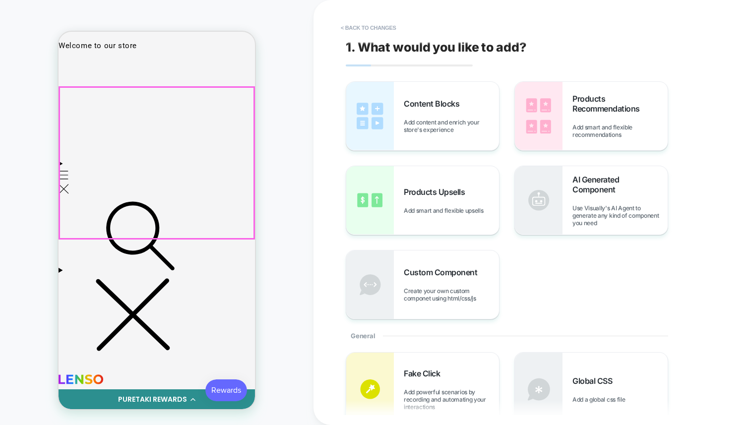
scroll to position [27, 0]
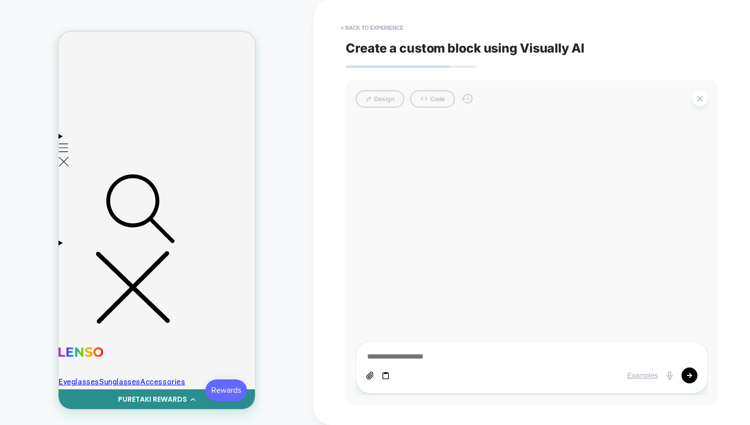
click at [382, 380] on div "Examples" at bounding box center [531, 376] width 331 height 16
click at [383, 377] on icon at bounding box center [386, 376] width 8 height 8
type textarea "*"
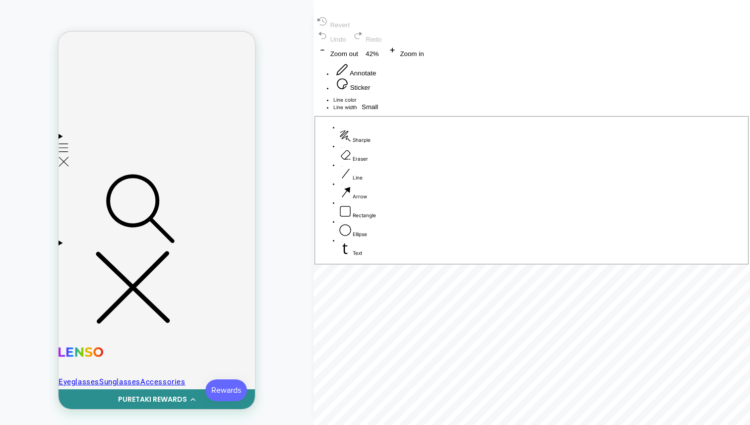
drag, startPoint x: 461, startPoint y: 197, endPoint x: 693, endPoint y: 125, distance: 242.7
click at [693, 97] on div at bounding box center [532, 97] width 437 height 0
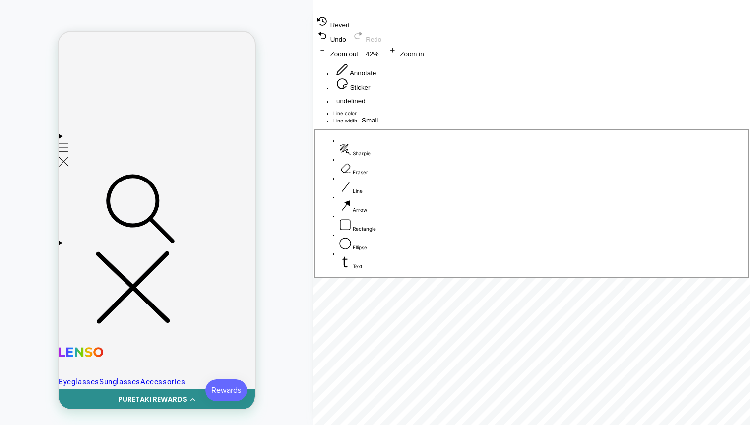
drag, startPoint x: 488, startPoint y: 139, endPoint x: 507, endPoint y: 161, distance: 28.8
click at [507, 105] on div "undefined" at bounding box center [532, 101] width 437 height 8
click at [376, 240] on span "Rectangle" at bounding box center [364, 237] width 23 height 6
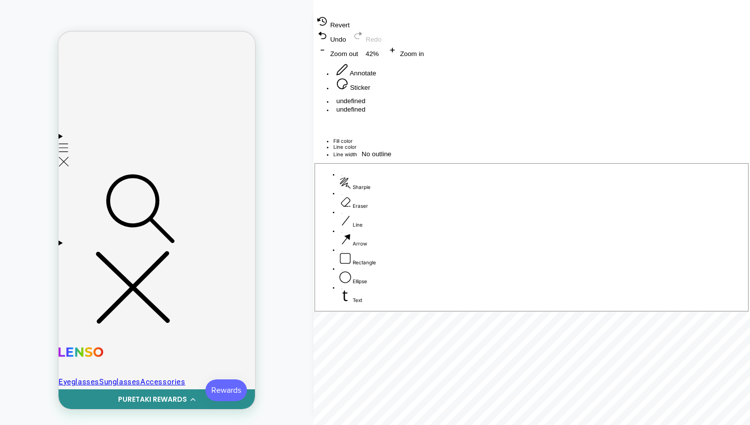
drag, startPoint x: 476, startPoint y: 227, endPoint x: 547, endPoint y: 290, distance: 94.5
click at [547, 114] on div "undefined undefined" at bounding box center [532, 105] width 437 height 17
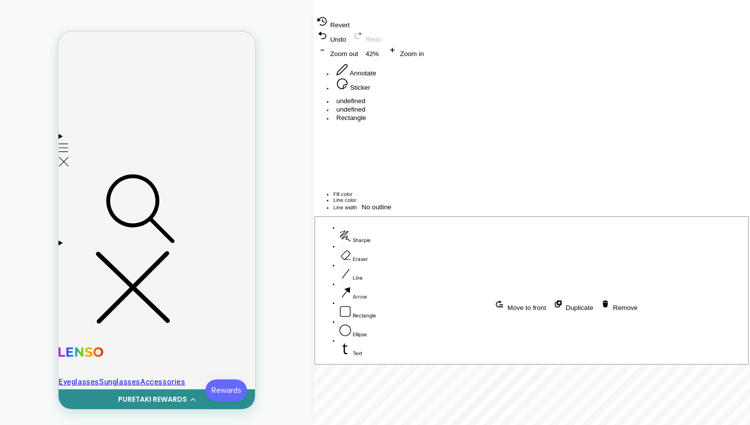
click at [391, 211] on span "No outline" at bounding box center [377, 206] width 30 height 7
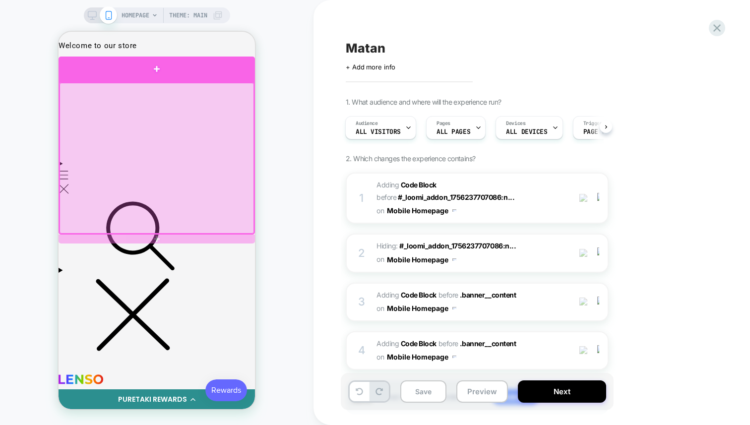
click at [172, 69] on div at bounding box center [157, 69] width 196 height 25
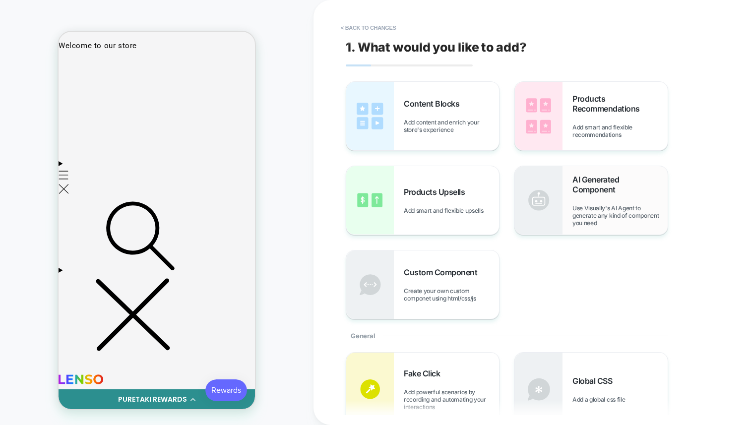
click at [658, 199] on div "AI Generated Component Use Visually's AI Agent to generate any kind of componen…" at bounding box center [619, 201] width 95 height 52
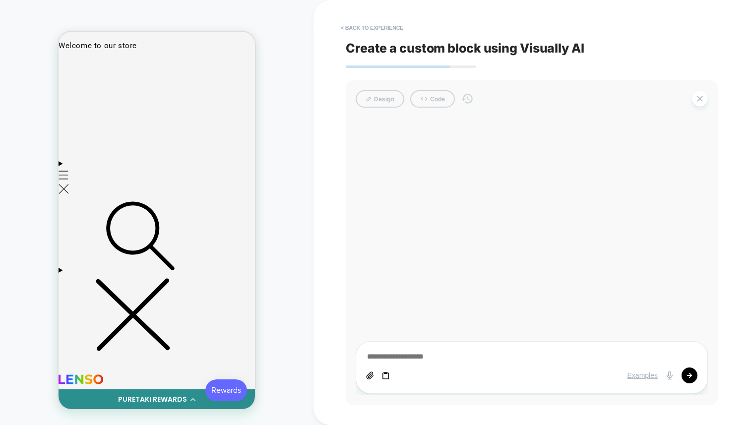
click at [389, 376] on icon at bounding box center [386, 376] width 8 height 8
type textarea "*"
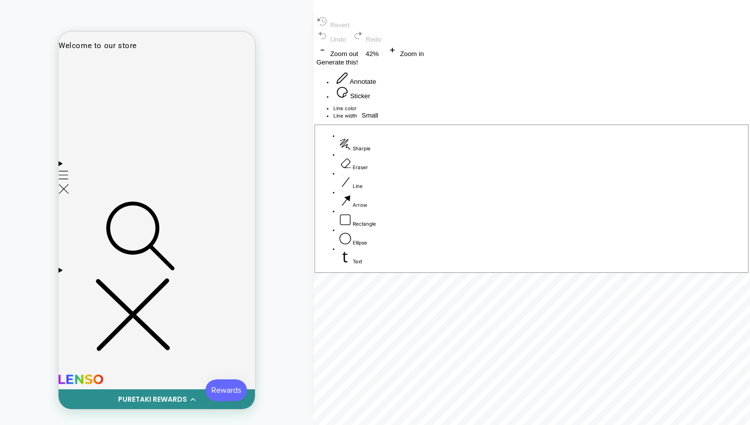
drag, startPoint x: 595, startPoint y: 266, endPoint x: 575, endPoint y: 302, distance: 40.4
click at [576, 105] on div at bounding box center [532, 105] width 437 height 0
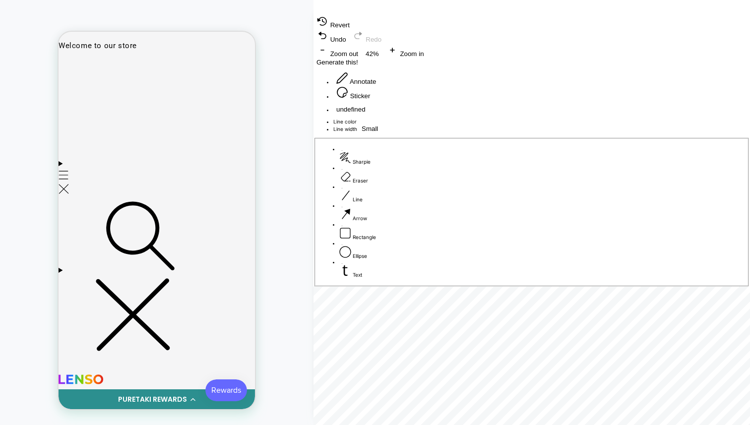
drag, startPoint x: 490, startPoint y: 128, endPoint x: 481, endPoint y: 127, distance: 9.0
click at [481, 114] on div "undefined" at bounding box center [532, 109] width 437 height 8
click at [373, 100] on button "Sticker" at bounding box center [353, 93] width 40 height 14
click at [379, 86] on button "Annotate" at bounding box center [356, 78] width 46 height 14
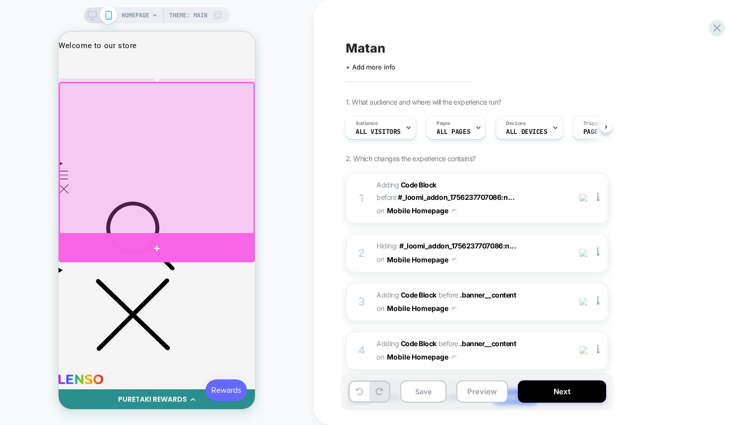
click at [190, 247] on div at bounding box center [157, 249] width 196 height 28
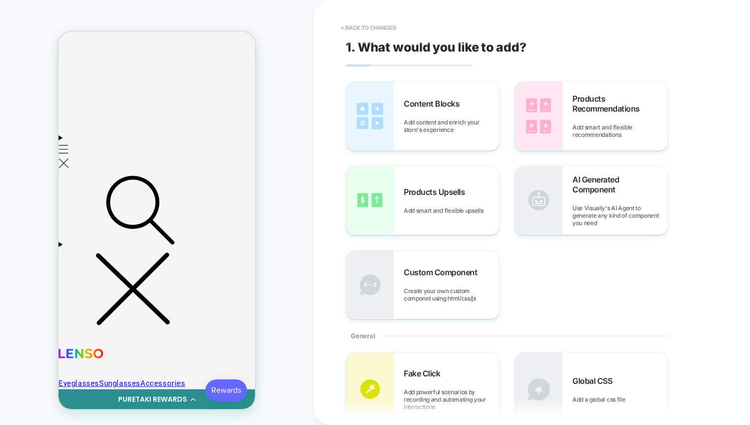
scroll to position [27, 0]
click at [562, 214] on img at bounding box center [539, 200] width 48 height 68
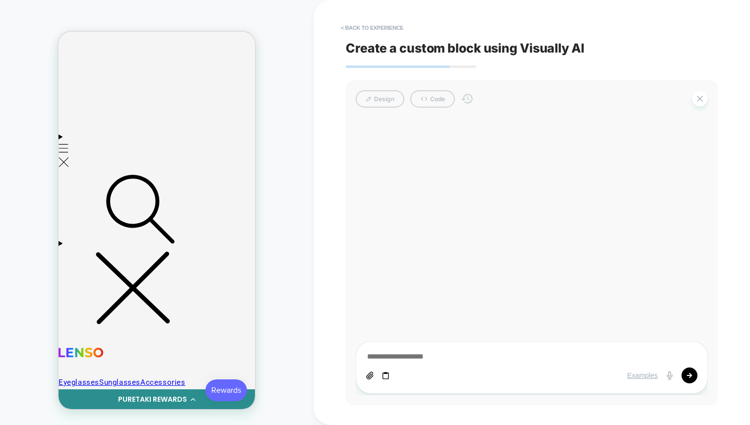
click at [382, 375] on icon at bounding box center [385, 375] width 6 height 7
type textarea "*"
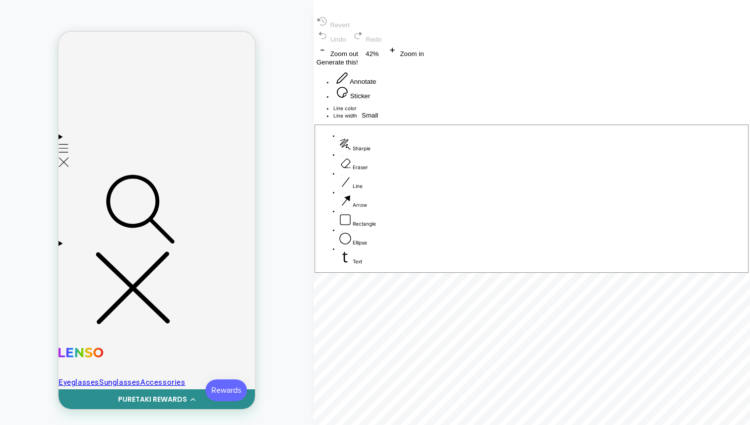
click at [361, 110] on span "button" at bounding box center [361, 110] width 0 height 0
click at [449, 120] on div "Line color Line width Small" at bounding box center [532, 112] width 437 height 14
drag, startPoint x: 500, startPoint y: 255, endPoint x: 565, endPoint y: 245, distance: 65.8
click at [565, 105] on div at bounding box center [532, 105] width 437 height 0
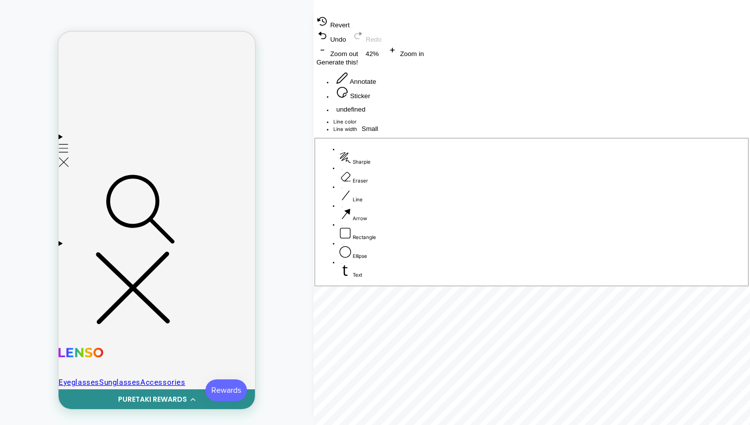
click at [376, 240] on span "Rectangle" at bounding box center [364, 237] width 23 height 6
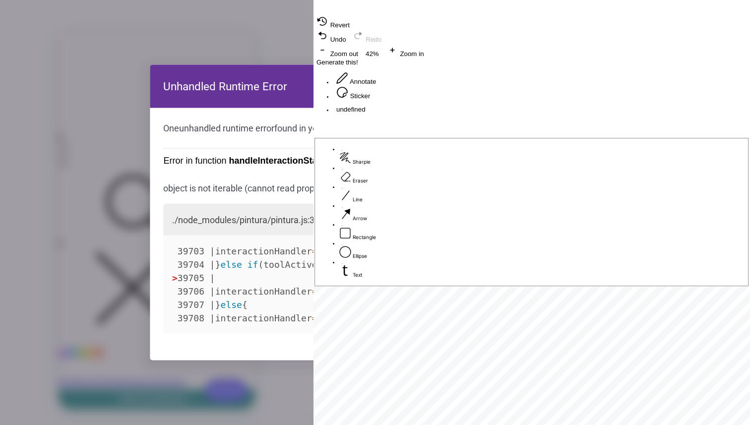
drag, startPoint x: 497, startPoint y: 284, endPoint x: 548, endPoint y: 297, distance: 52.7
click at [548, 114] on div "undefined" at bounding box center [532, 109] width 437 height 8
